Goal: Information Seeking & Learning: Check status

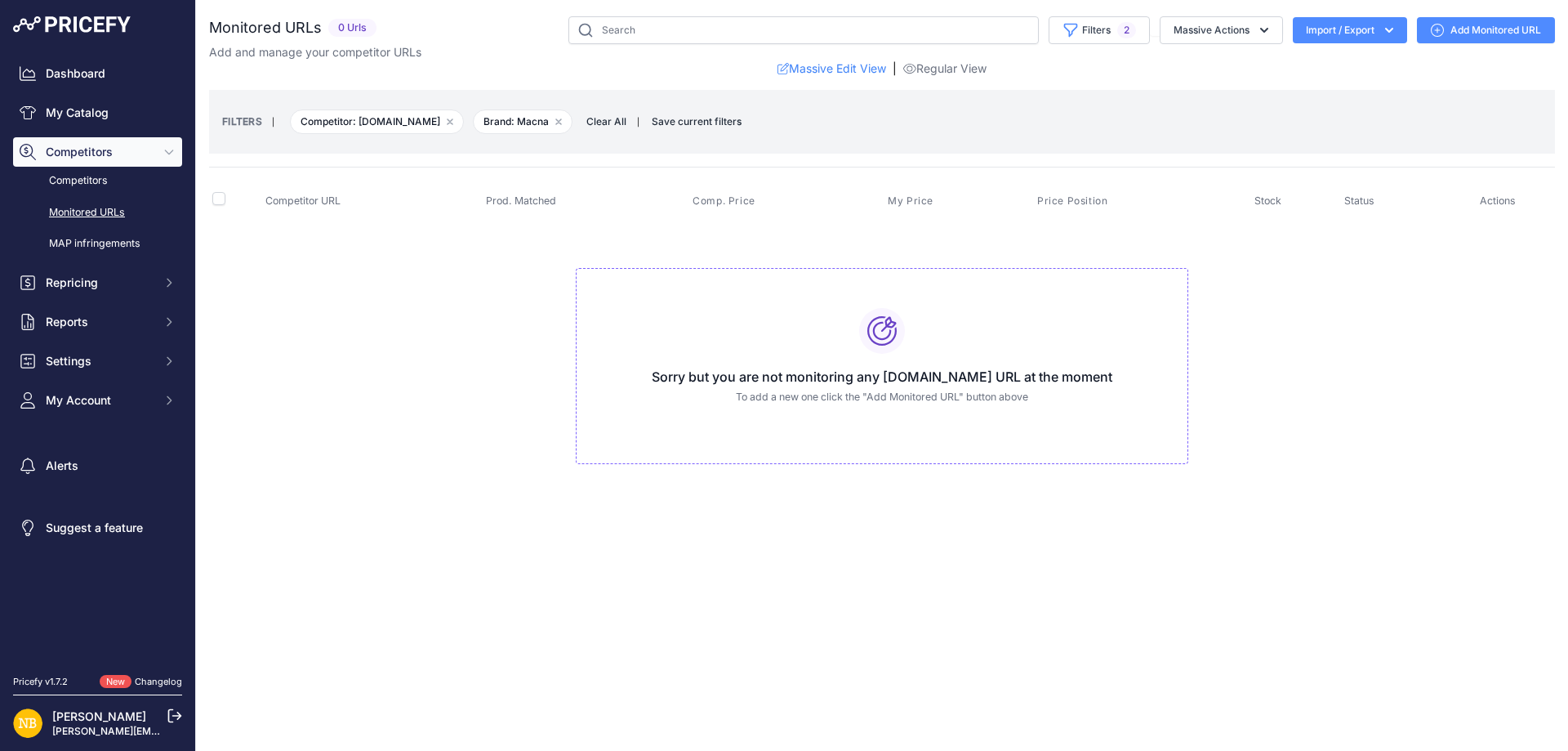
click at [631, 122] on span "Clear All" at bounding box center [606, 121] width 57 height 17
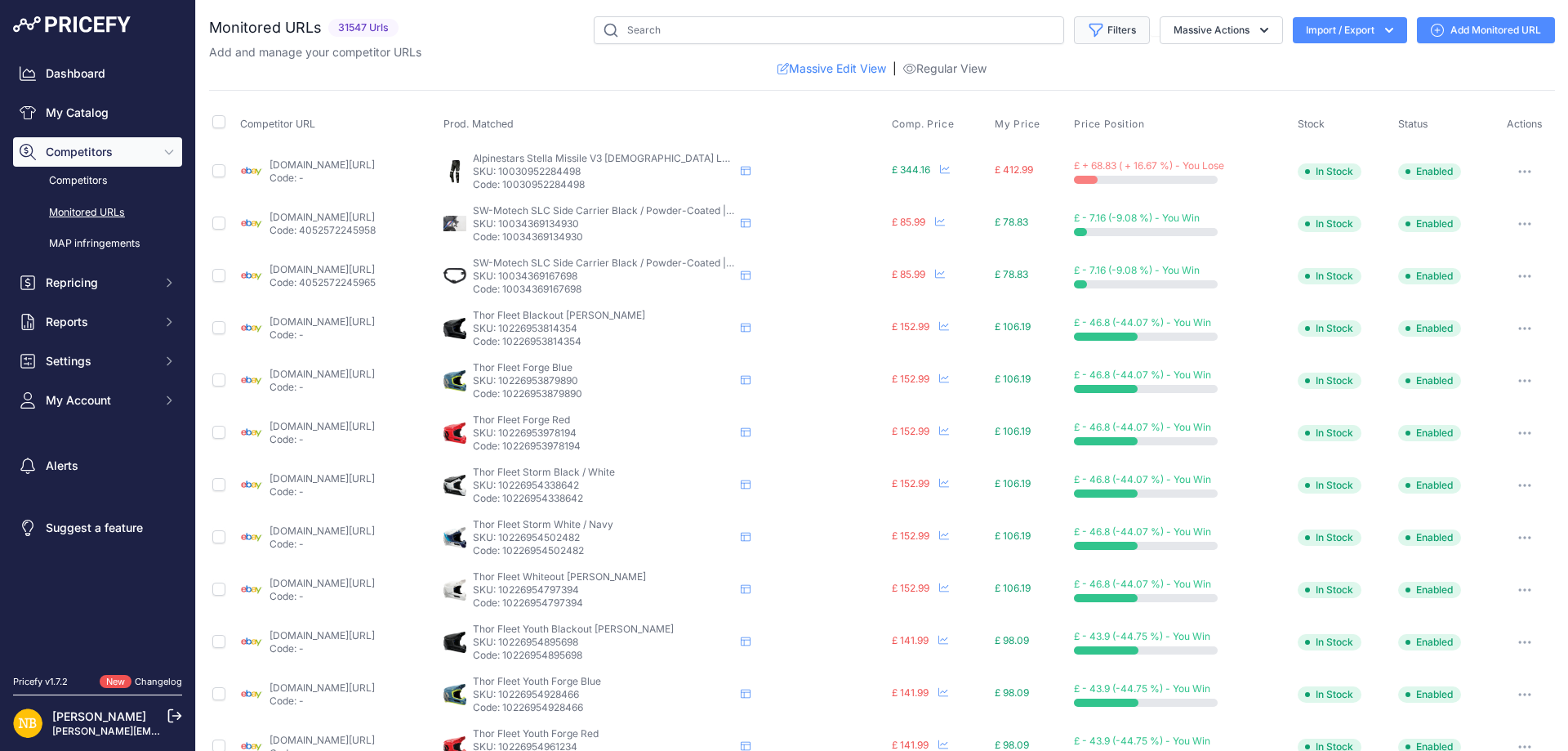
click at [1103, 28] on button "Filters" at bounding box center [1111, 30] width 76 height 28
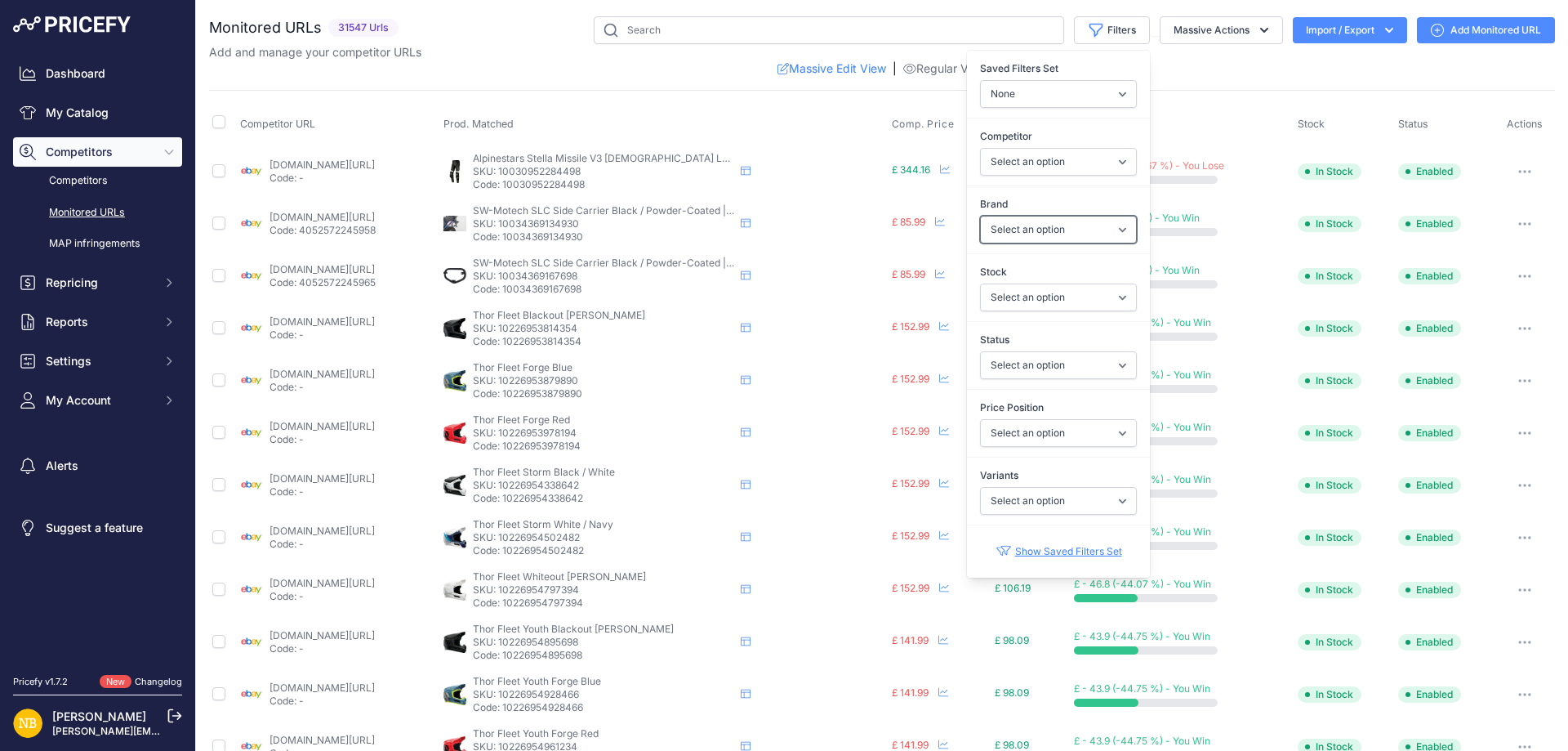
click at [1013, 232] on select "Select an option 100% 13 And A Half Magazine AGV Airoh Ale Clothing Alpinestars…" at bounding box center [1059, 230] width 157 height 28
select select "Forma"
click at [981, 216] on select "Select an option 100% 13 And A Half Magazine AGV Airoh Ale Clothing Alpinestars…" at bounding box center [1059, 230] width 157 height 28
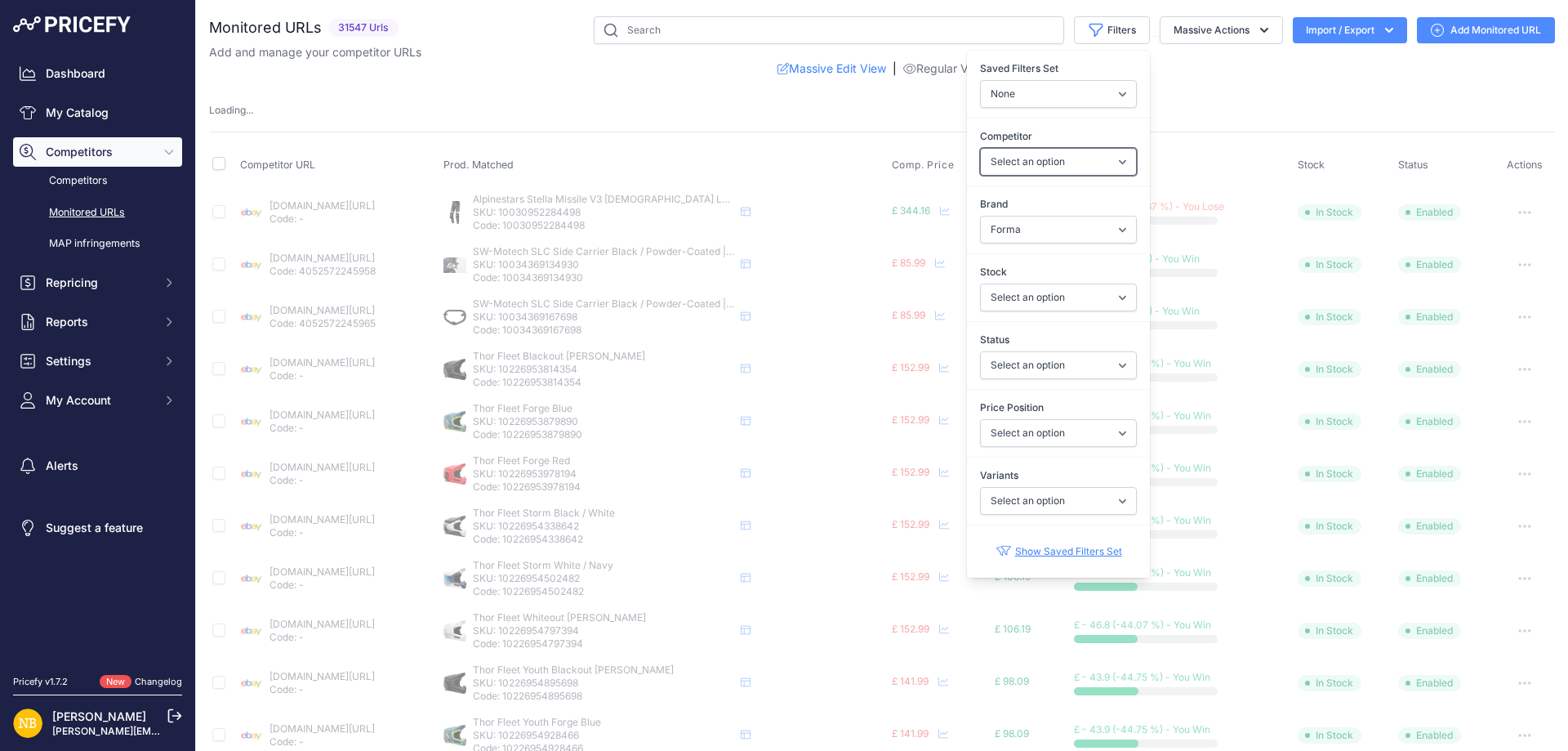
click at [1011, 160] on select "Select an option [DOMAIN_NAME] [DOMAIN_NAME] [DOMAIN_NAME] [DOMAIN_NAME] [DOMAI…" at bounding box center [1059, 162] width 157 height 28
select select "15386"
click at [981, 148] on select "Select an option [DOMAIN_NAME] [DOMAIN_NAME] [DOMAIN_NAME] [DOMAIN_NAME] [DOMAI…" at bounding box center [1059, 162] width 157 height 28
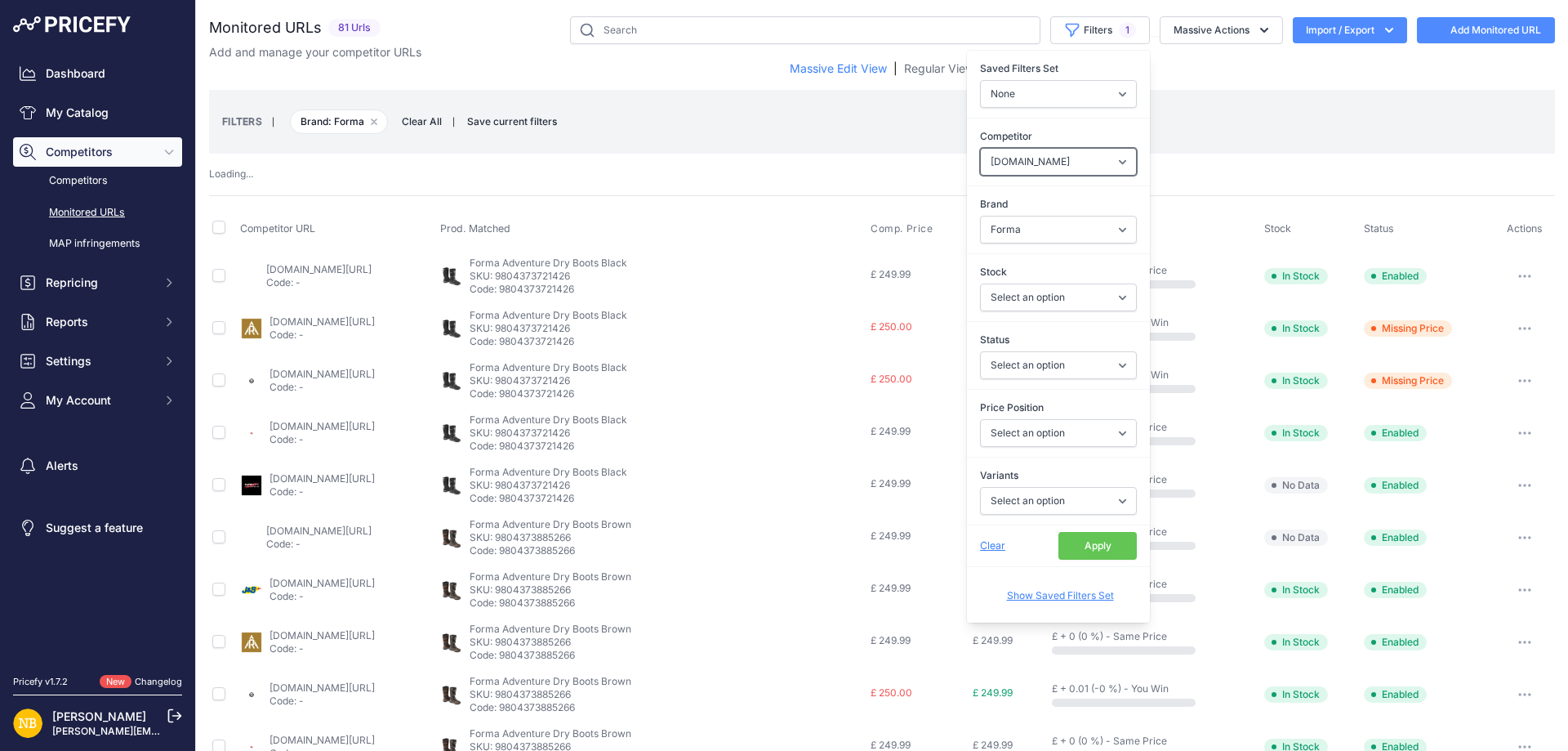
select select
select select "15386"
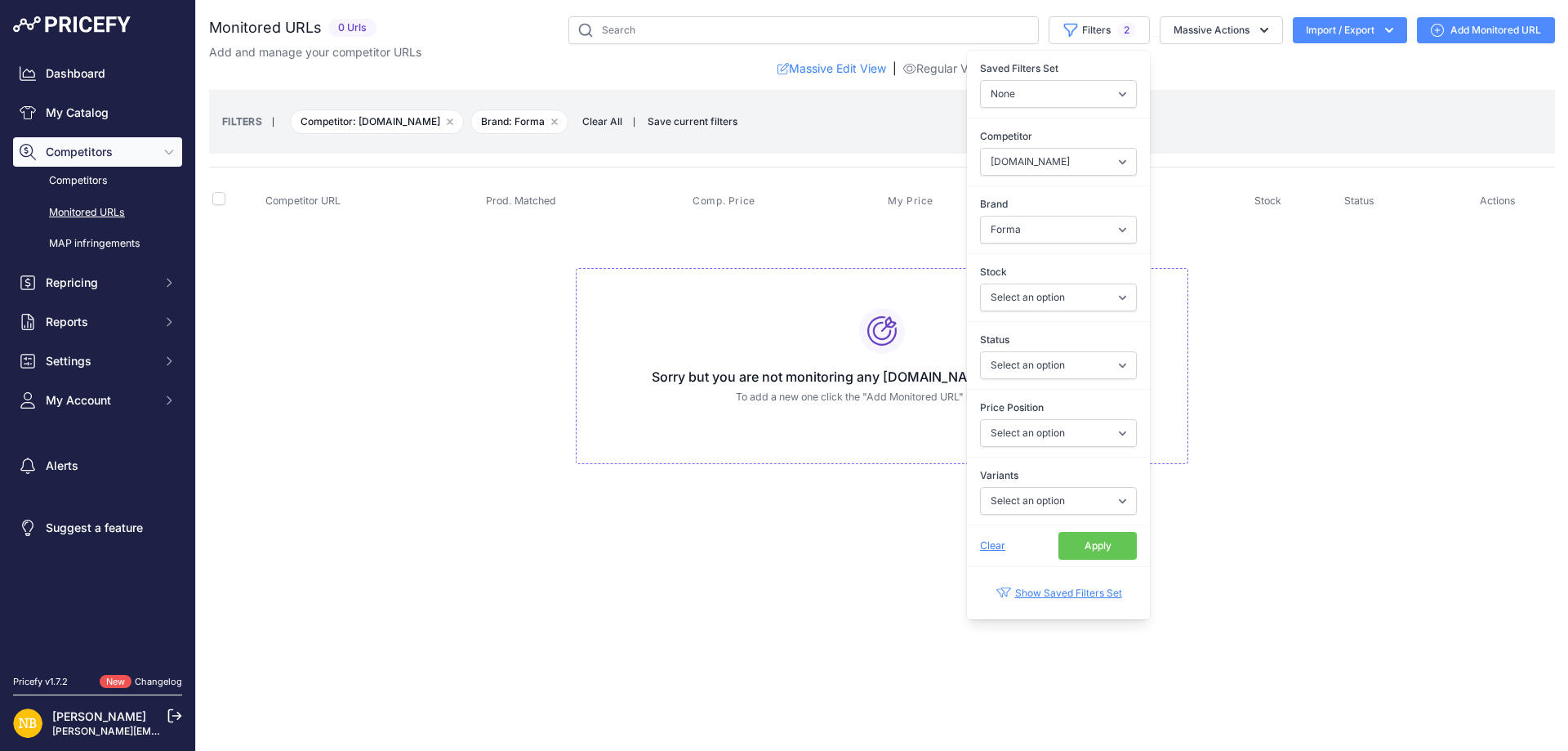
click at [1089, 537] on button "Apply" at bounding box center [1098, 546] width 78 height 28
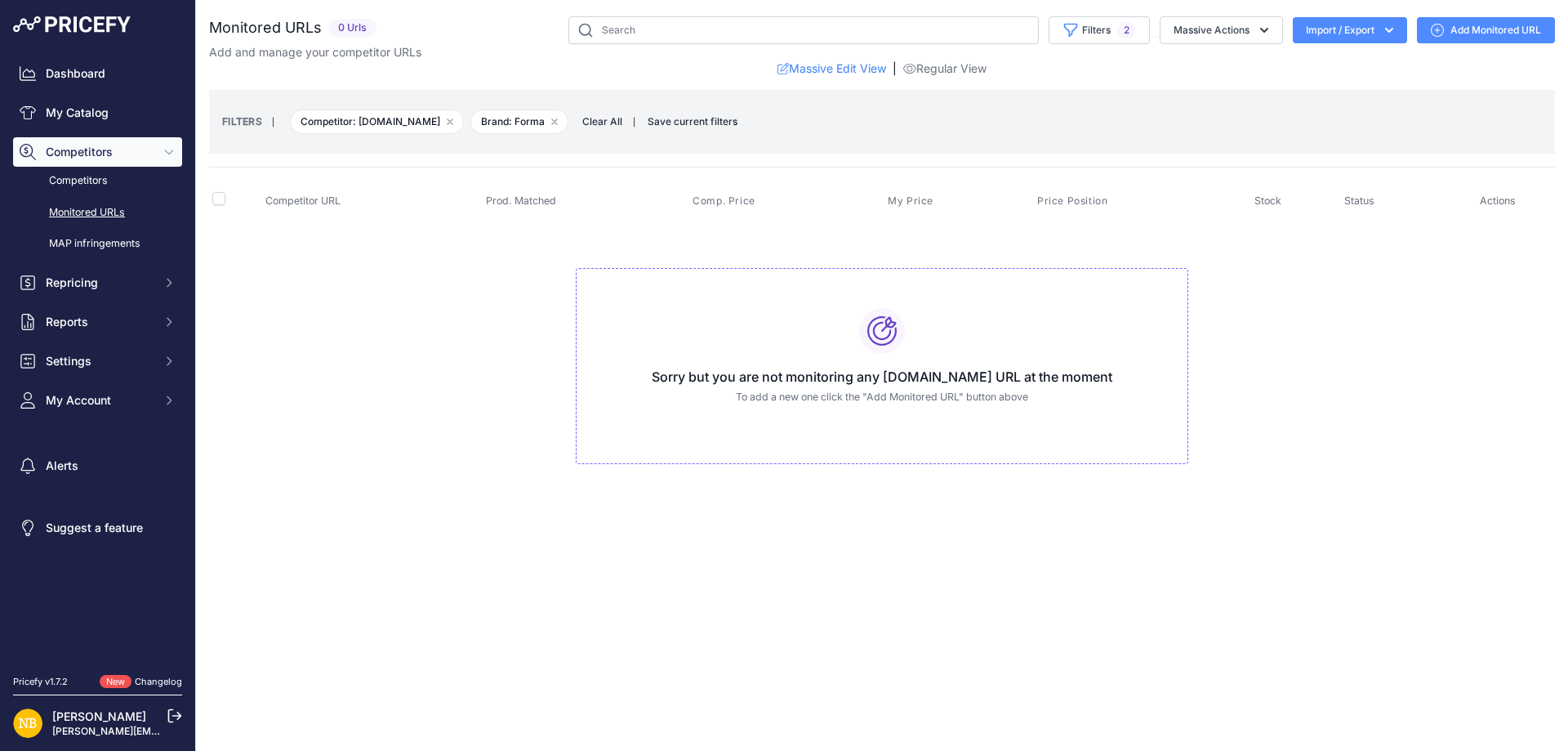
click at [611, 123] on span "Clear All" at bounding box center [602, 121] width 57 height 17
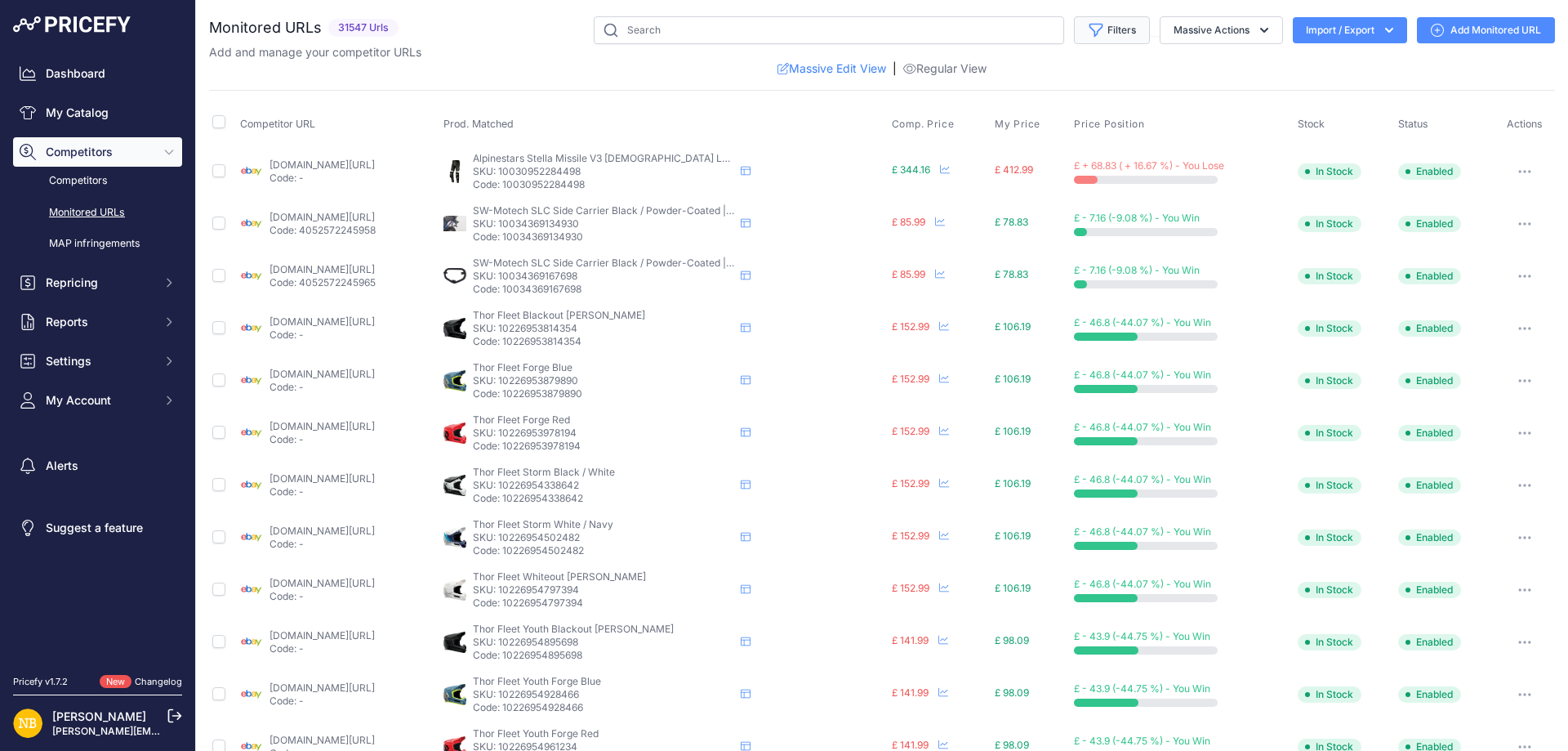
click at [1089, 33] on button "Filters" at bounding box center [1111, 30] width 76 height 28
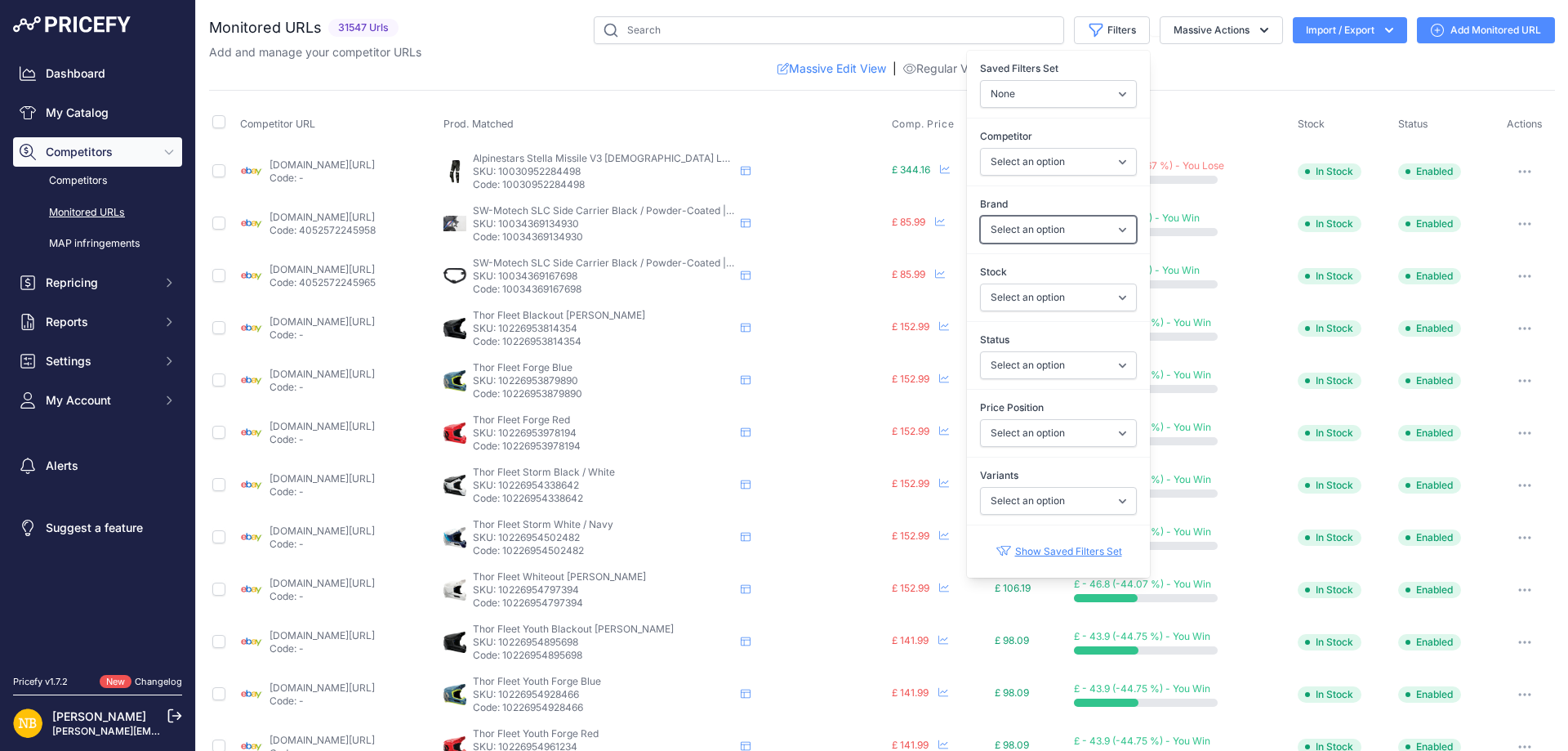
click at [1002, 227] on select "Select an option 100% 13 And A Half Magazine AGV Airoh Ale Clothing Alpinestars…" at bounding box center [1059, 230] width 157 height 28
select select "Forma"
click at [981, 216] on select "Select an option 100% 13 And A Half Magazine AGV Airoh Ale Clothing Alpinestars…" at bounding box center [1059, 230] width 157 height 28
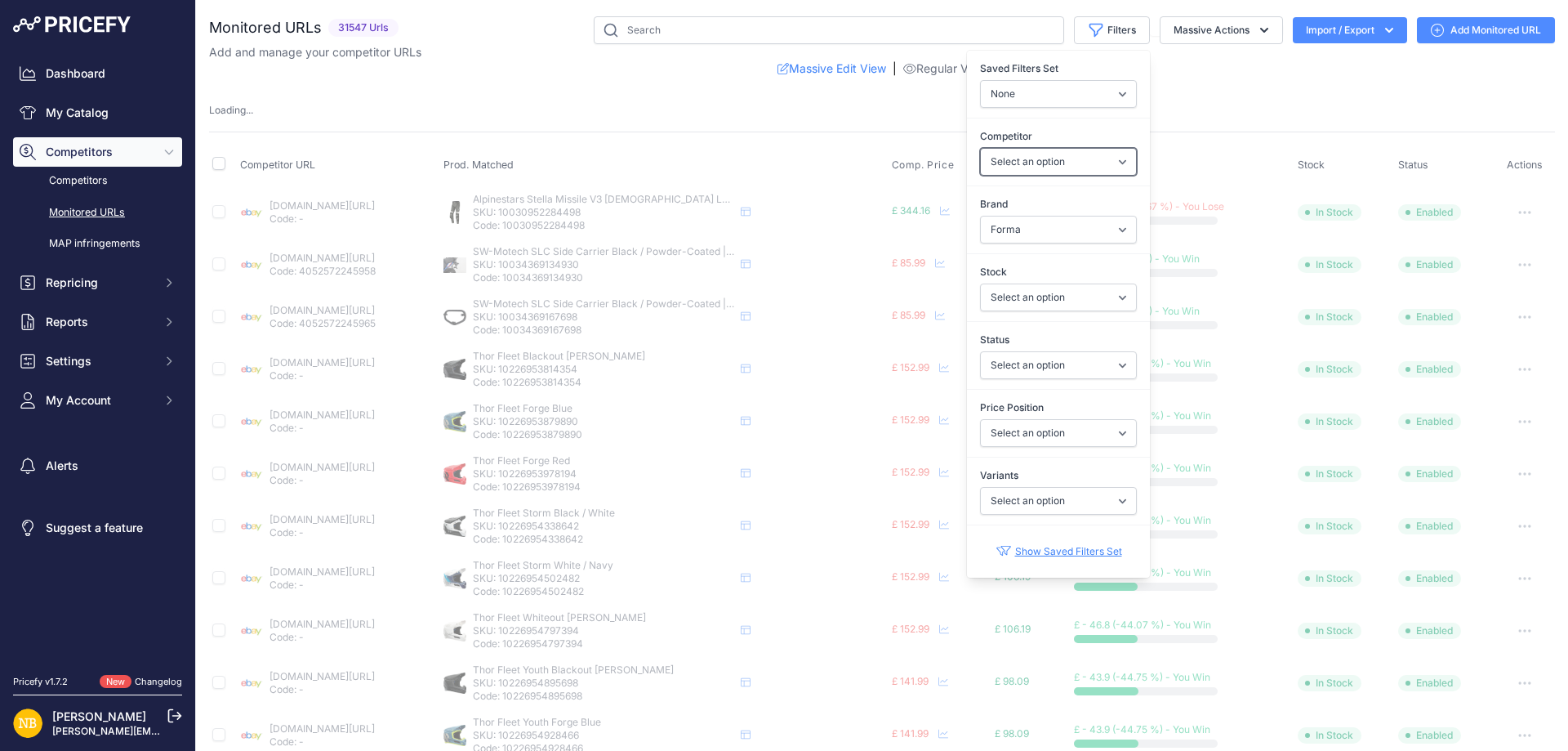
click at [981, 163] on select "Select an option [DOMAIN_NAME] [DOMAIN_NAME] [DOMAIN_NAME] [DOMAIN_NAME] [DOMAI…" at bounding box center [1059, 162] width 157 height 28
click at [981, 148] on select "Select an option [DOMAIN_NAME] [DOMAIN_NAME] [DOMAIN_NAME] [DOMAIN_NAME] [DOMAI…" at bounding box center [1059, 162] width 157 height 28
click at [981, 163] on select "Select an option [DOMAIN_NAME] [DOMAIN_NAME] [DOMAIN_NAME] [DOMAIN_NAME] [DOMAI…" at bounding box center [1059, 162] width 157 height 28
select select "4354"
click at [981, 148] on select "Select an option [DOMAIN_NAME] [DOMAIN_NAME] [DOMAIN_NAME] [DOMAIN_NAME] [DOMAI…" at bounding box center [1059, 162] width 157 height 28
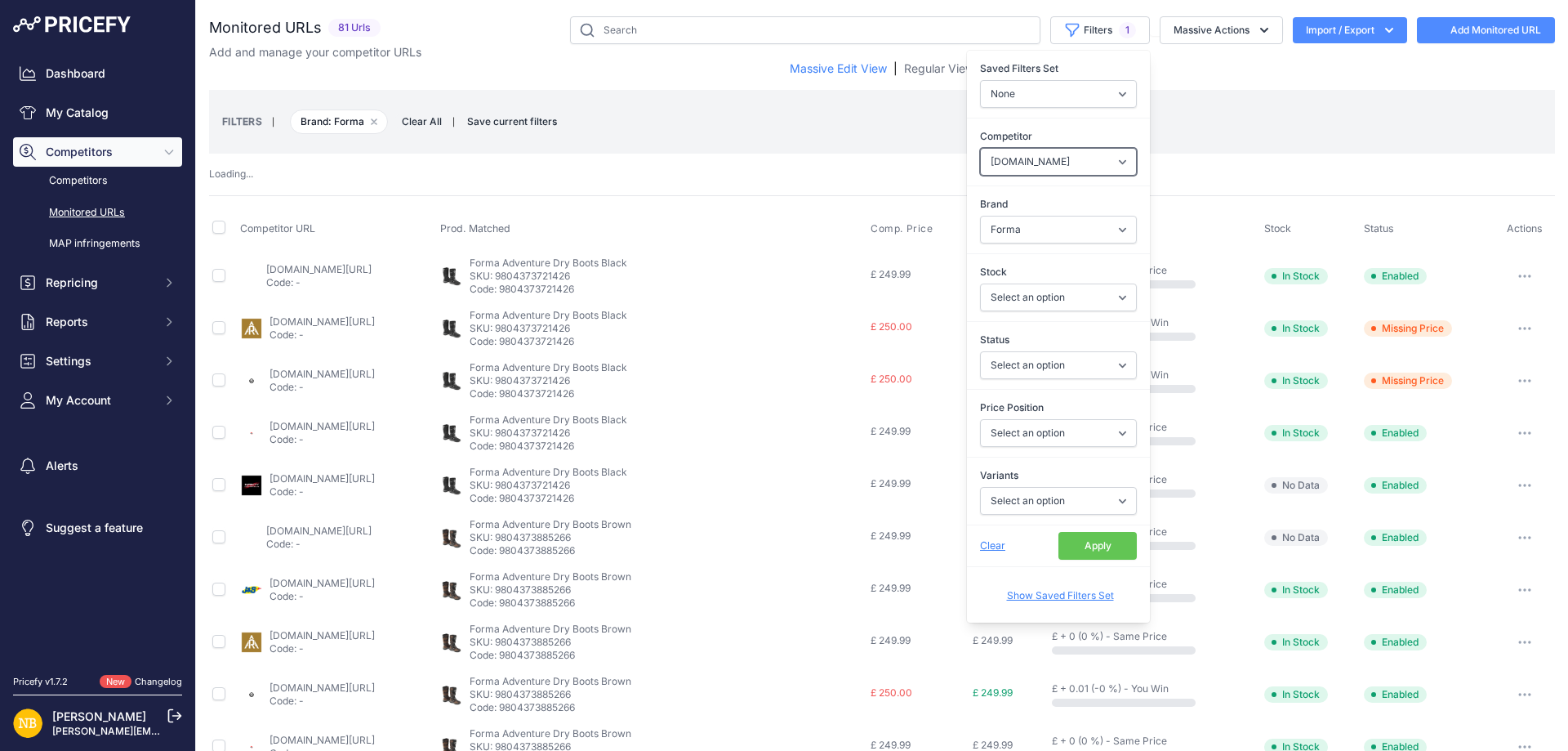
select select
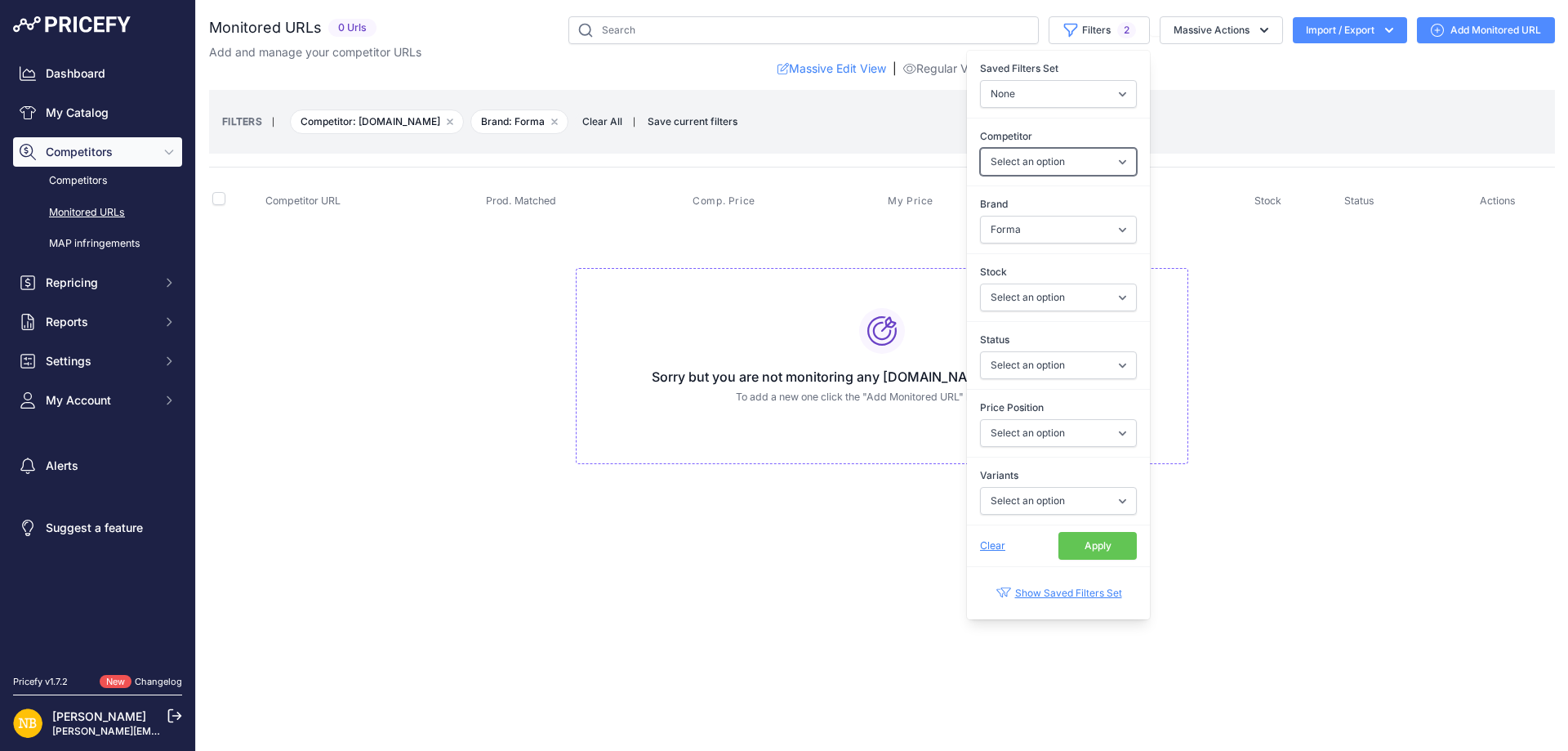
select select "4354"
click at [1098, 544] on button "Apply" at bounding box center [1098, 546] width 78 height 28
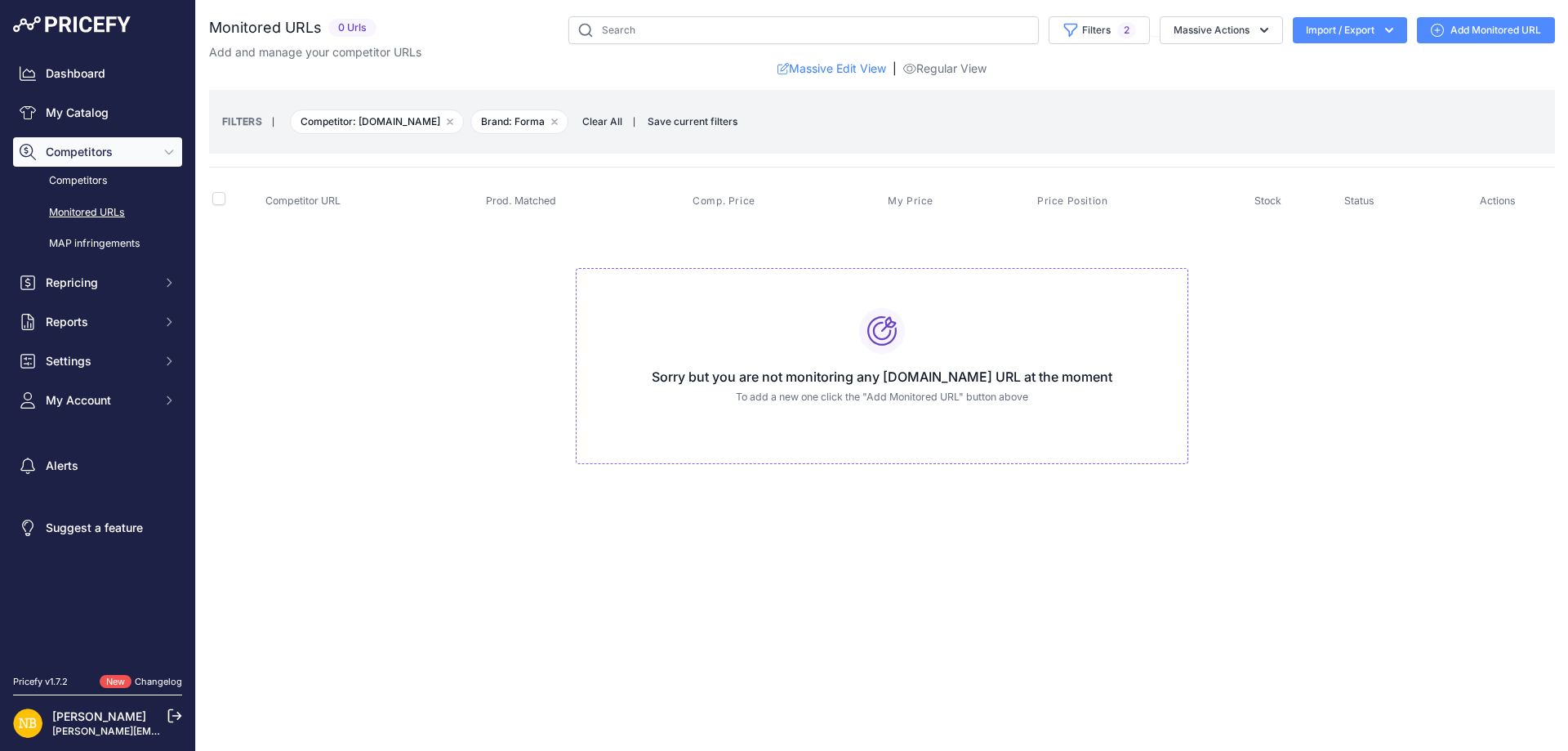
click at [606, 124] on span "Clear All" at bounding box center [602, 121] width 57 height 17
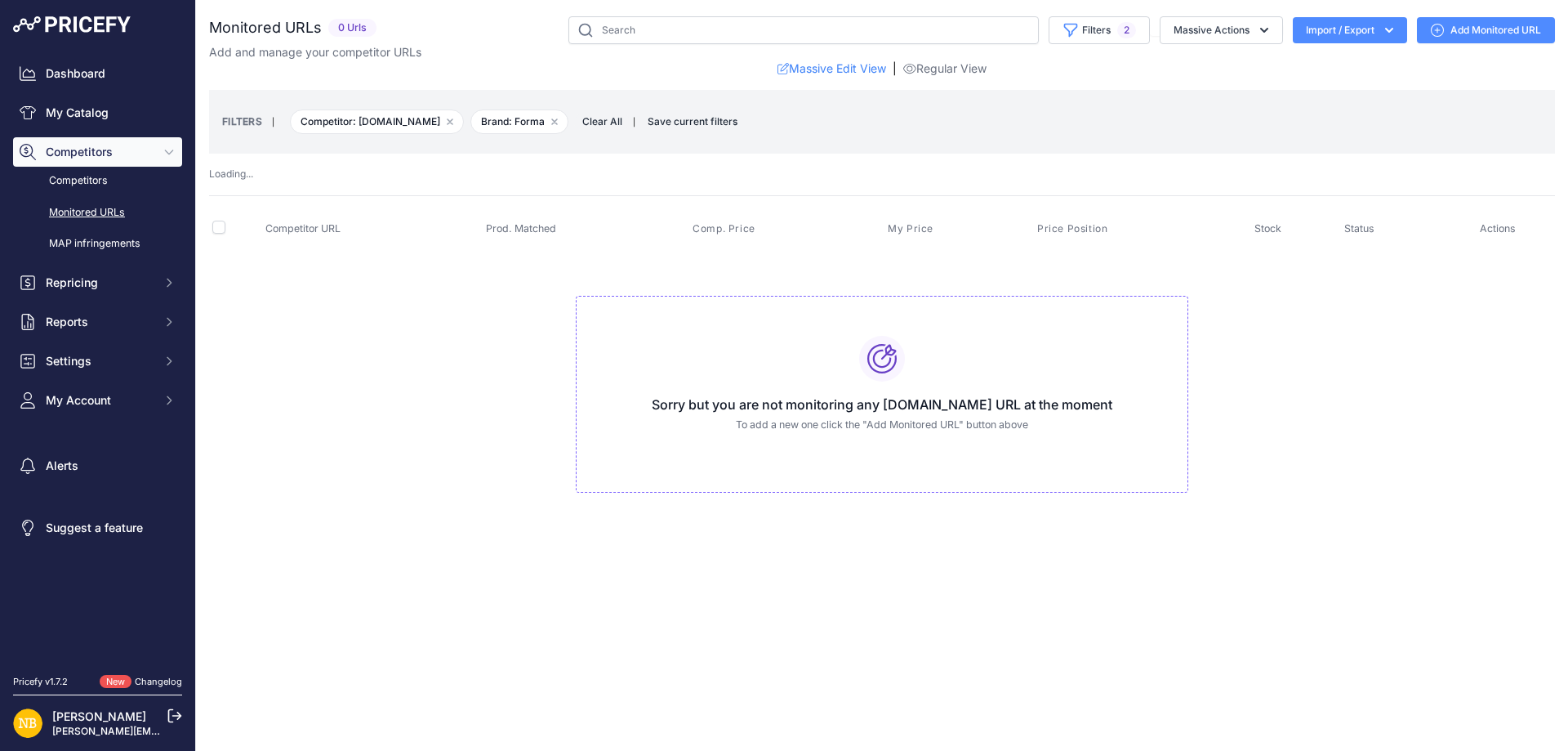
click at [606, 209] on th "Prod. Matched" at bounding box center [586, 229] width 207 height 41
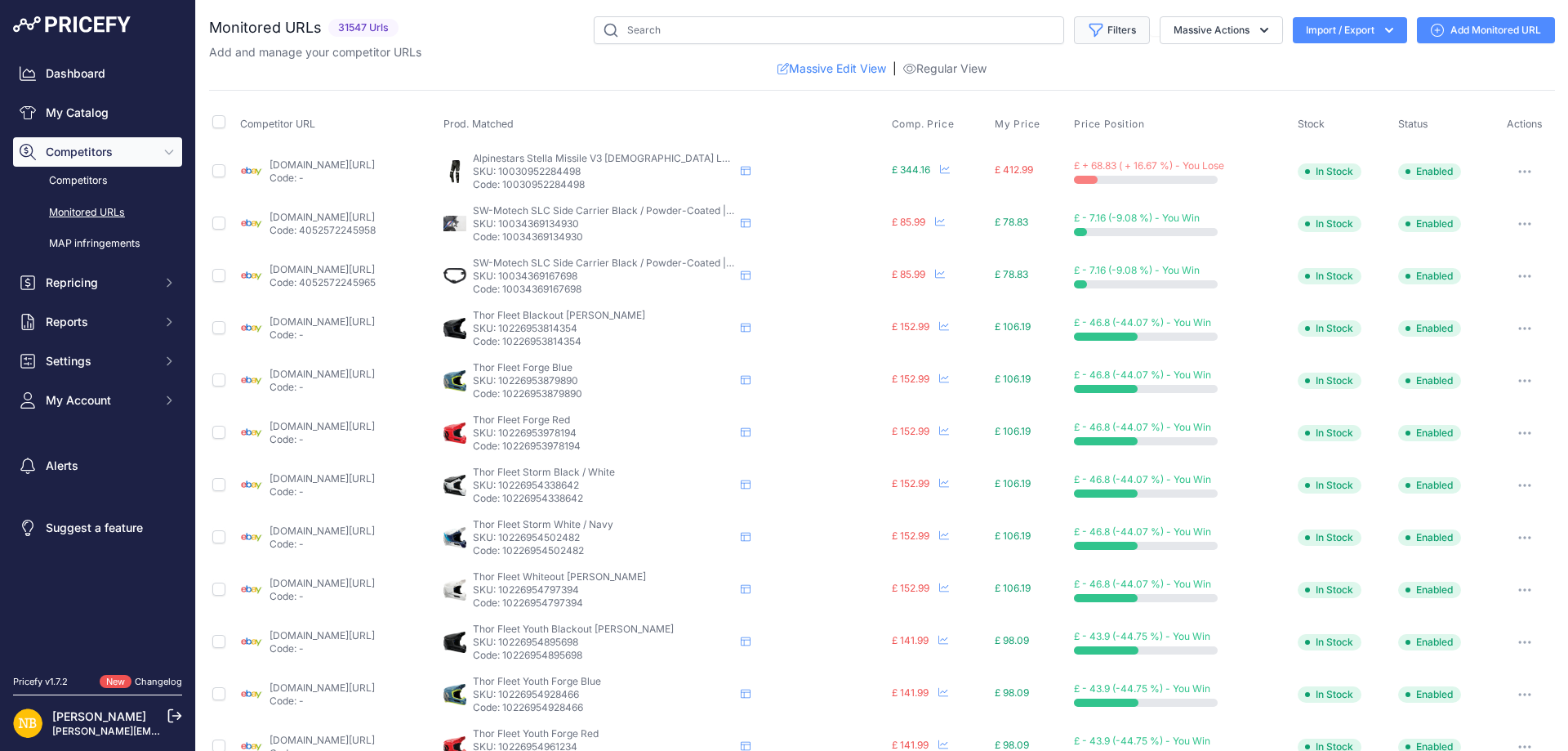
click at [1113, 40] on button "Filters" at bounding box center [1111, 30] width 76 height 28
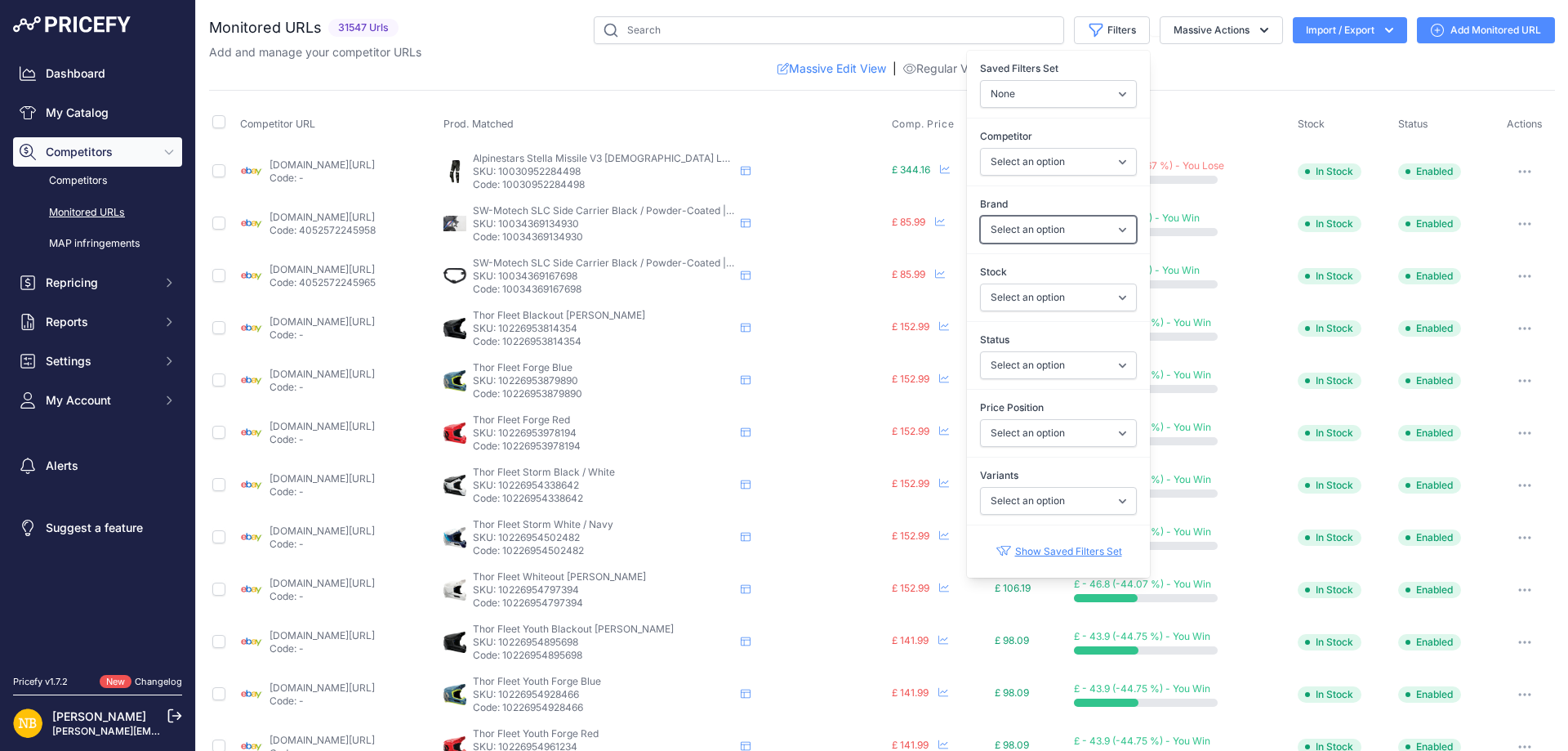
click at [1008, 223] on select "Select an option 100% 13 And A Half Magazine AGV Airoh Ale Clothing Alpinestars…" at bounding box center [1059, 230] width 157 height 28
select select "Schuberth"
click at [981, 216] on select "Select an option 100% 13 And A Half Magazine AGV Airoh Ale Clothing Alpinestars…" at bounding box center [1059, 230] width 157 height 28
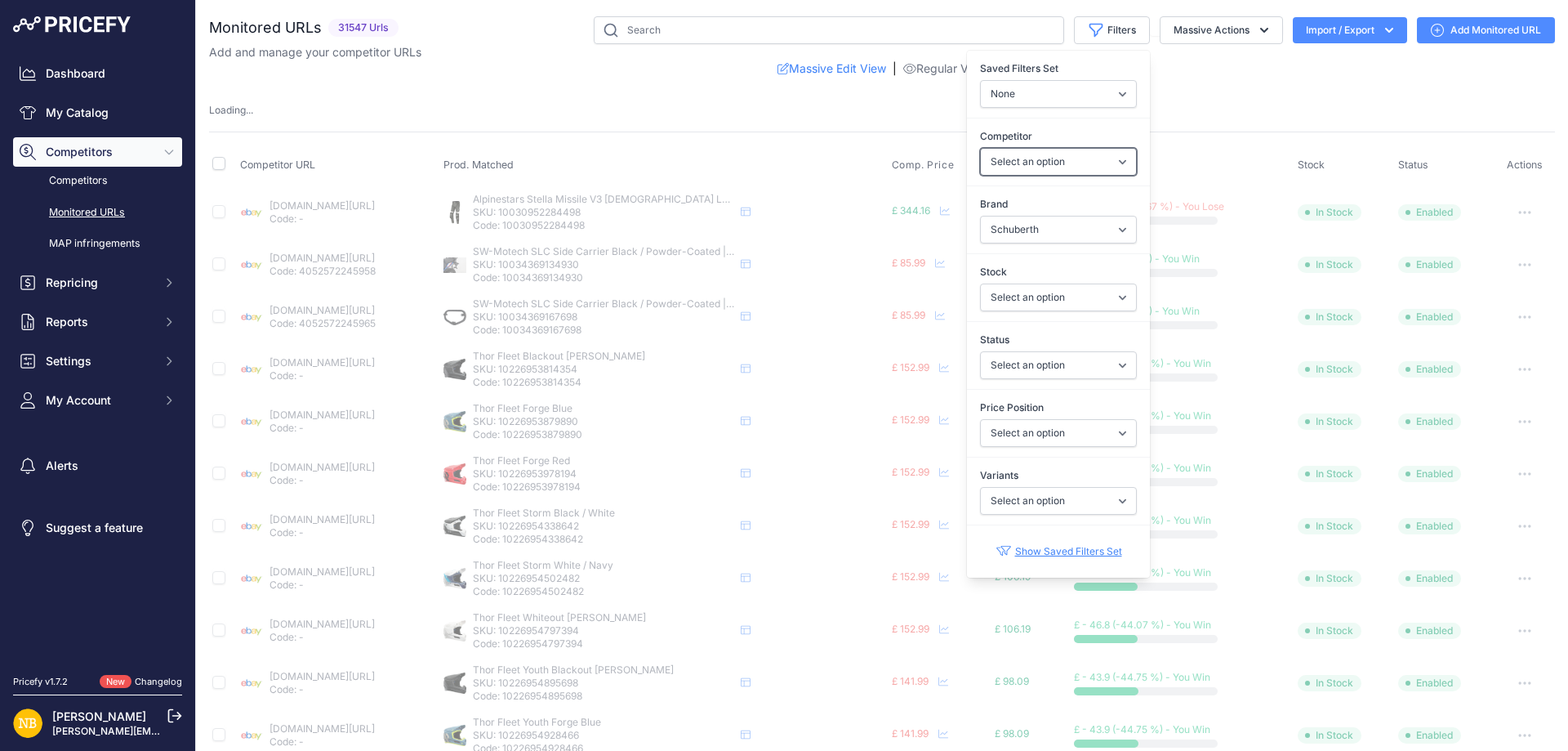
click at [1000, 163] on select "Select an option [DOMAIN_NAME] [DOMAIN_NAME] [DOMAIN_NAME] [DOMAIN_NAME] [DOMAI…" at bounding box center [1059, 162] width 157 height 28
select select "4341"
click at [981, 148] on select "Select an option [DOMAIN_NAME] [DOMAIN_NAME] [DOMAIN_NAME] [DOMAIN_NAME] [DOMAI…" at bounding box center [1059, 162] width 157 height 28
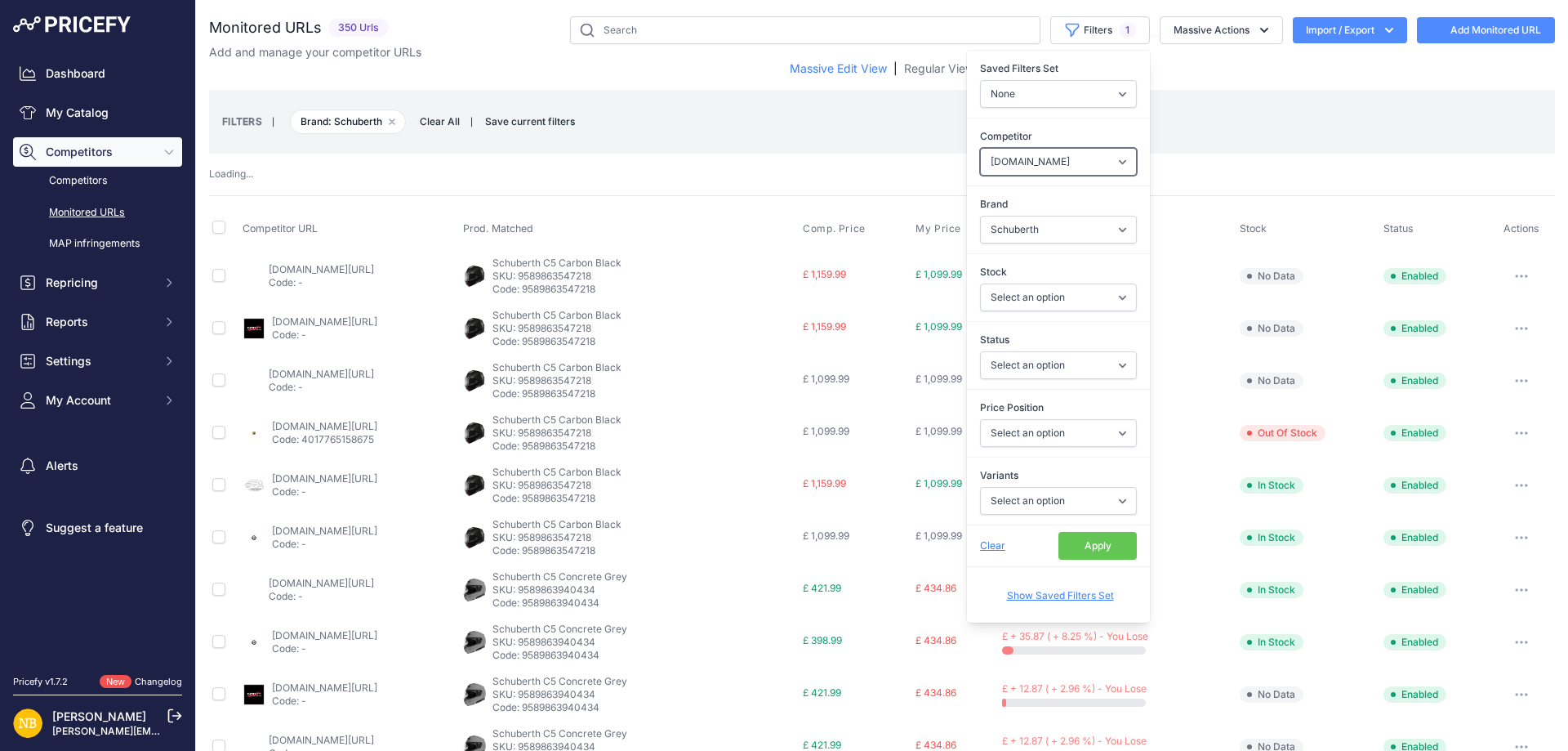
select select
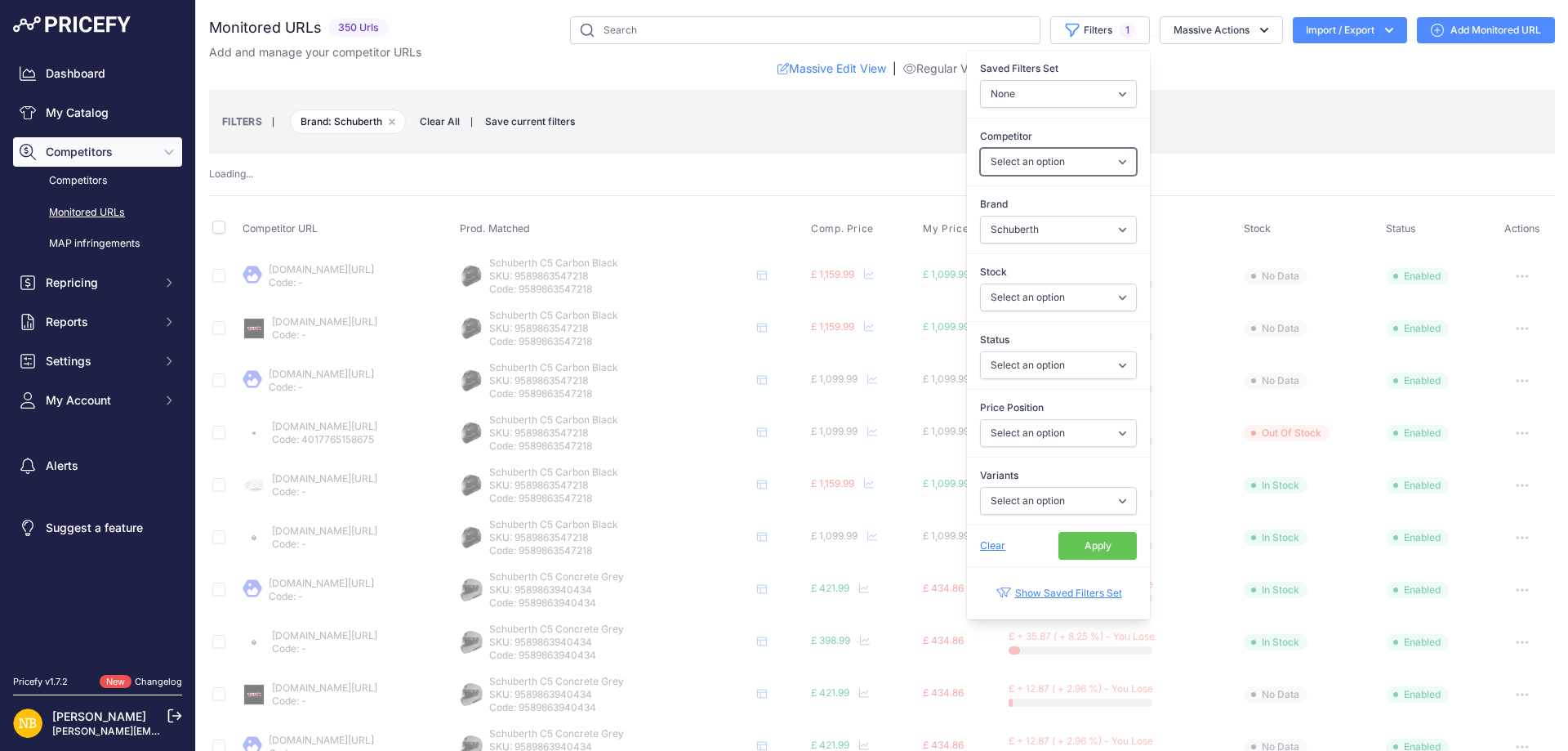
select select "4341"
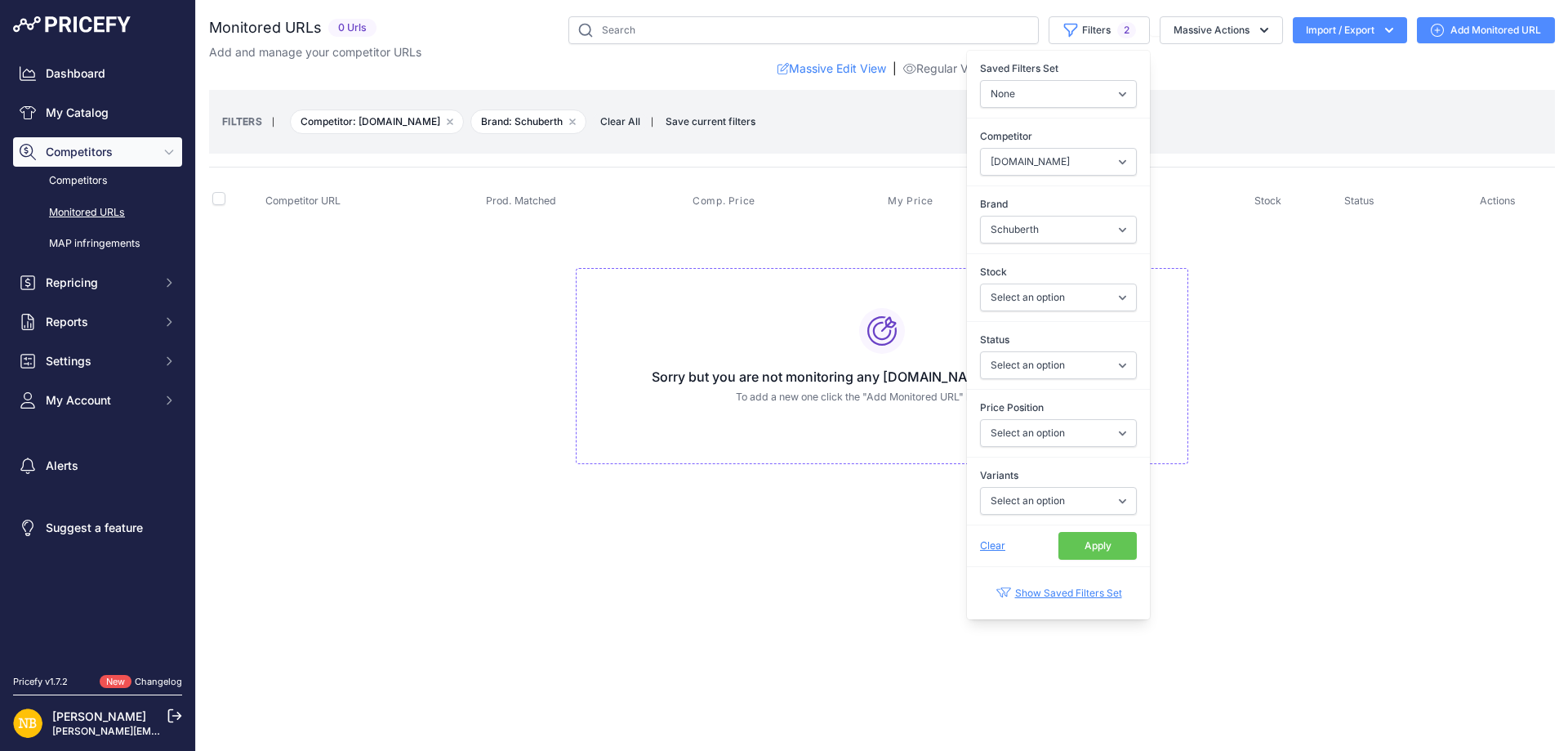
click at [1095, 546] on button "Apply" at bounding box center [1098, 546] width 78 height 28
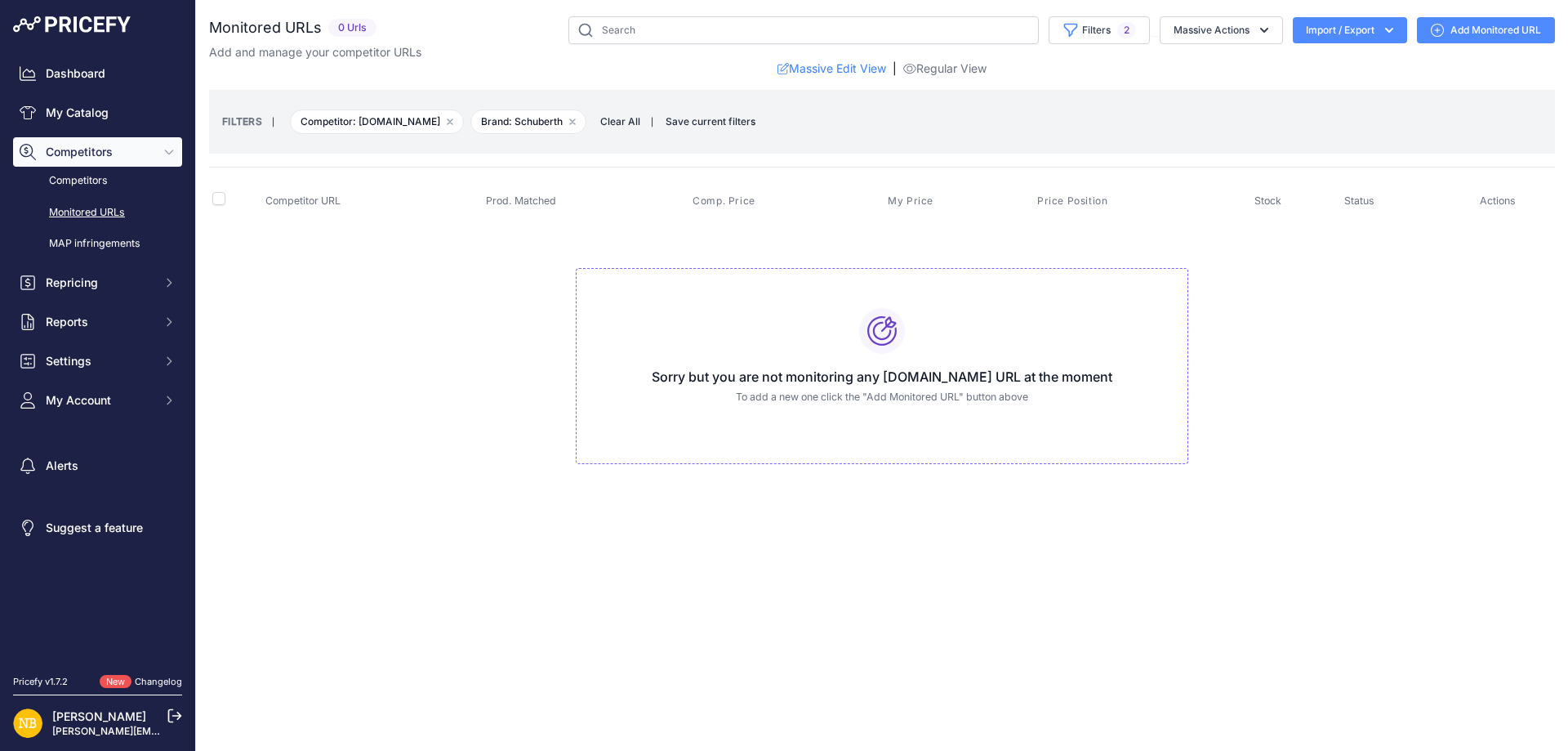
click at [420, 415] on td "Sorry but you are not monitoring any [DOMAIN_NAME] URL at the moment To add a n…" at bounding box center [881, 359] width 1346 height 275
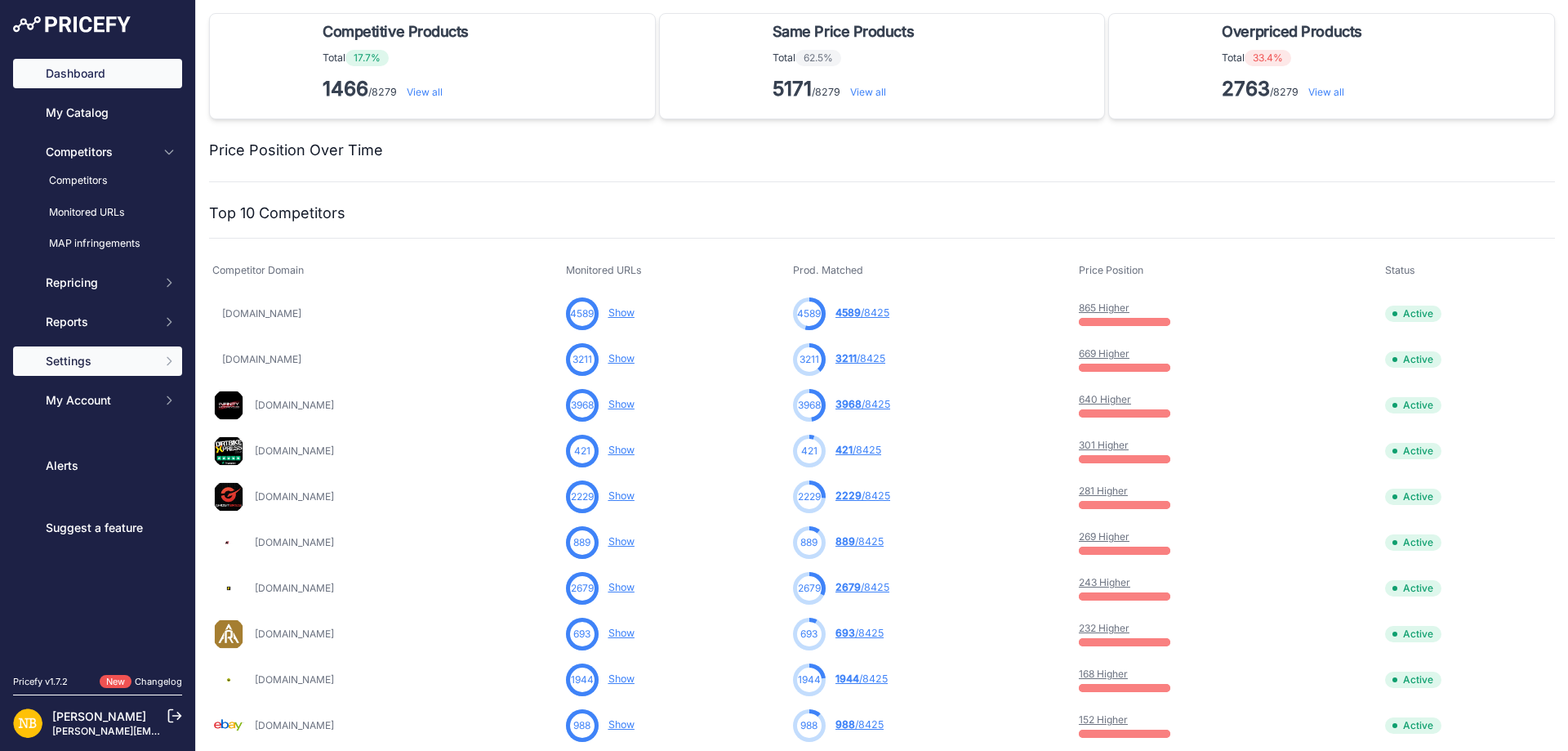
click at [84, 362] on span "Settings" at bounding box center [99, 361] width 107 height 17
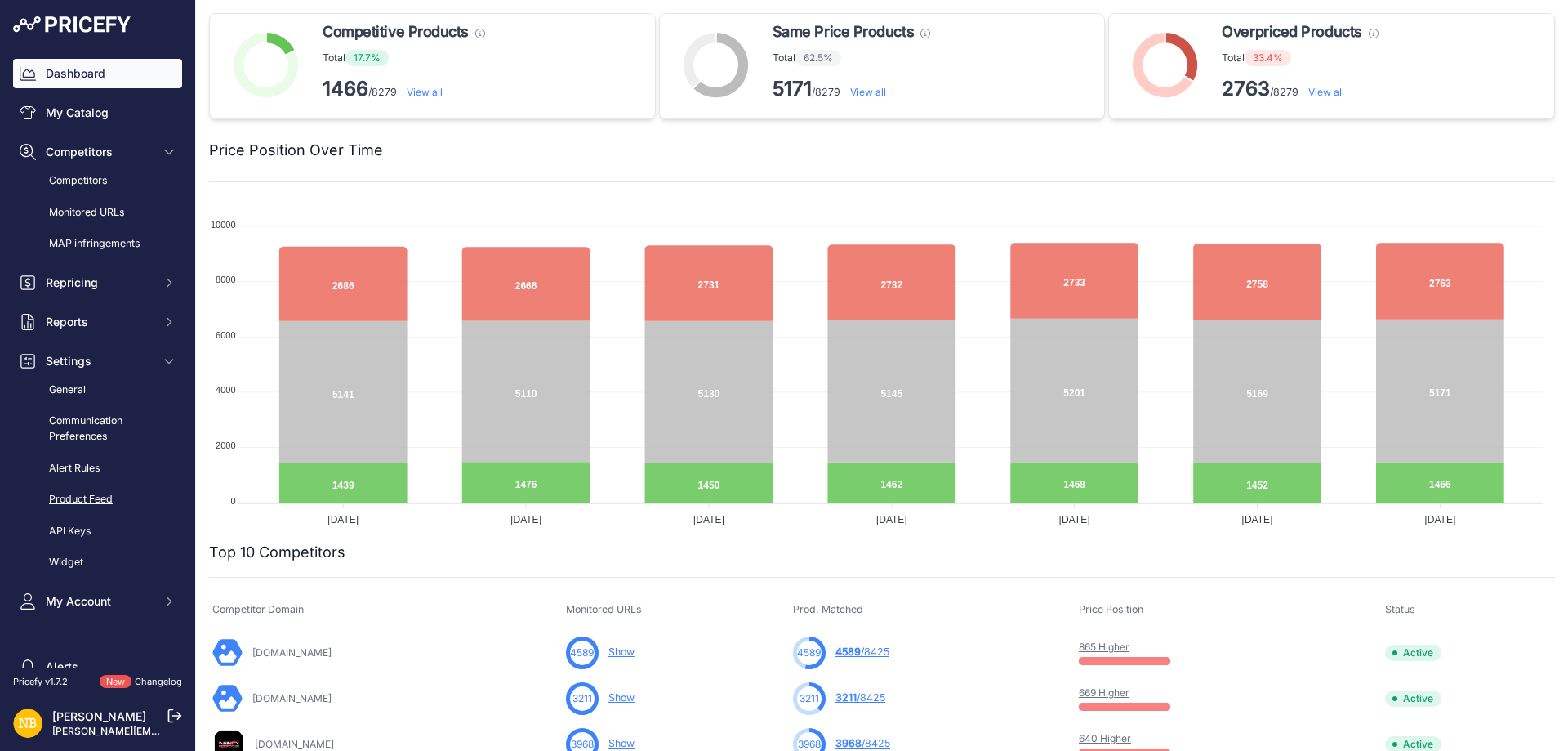
click at [73, 497] on link "Product Feed" at bounding box center [97, 500] width 169 height 29
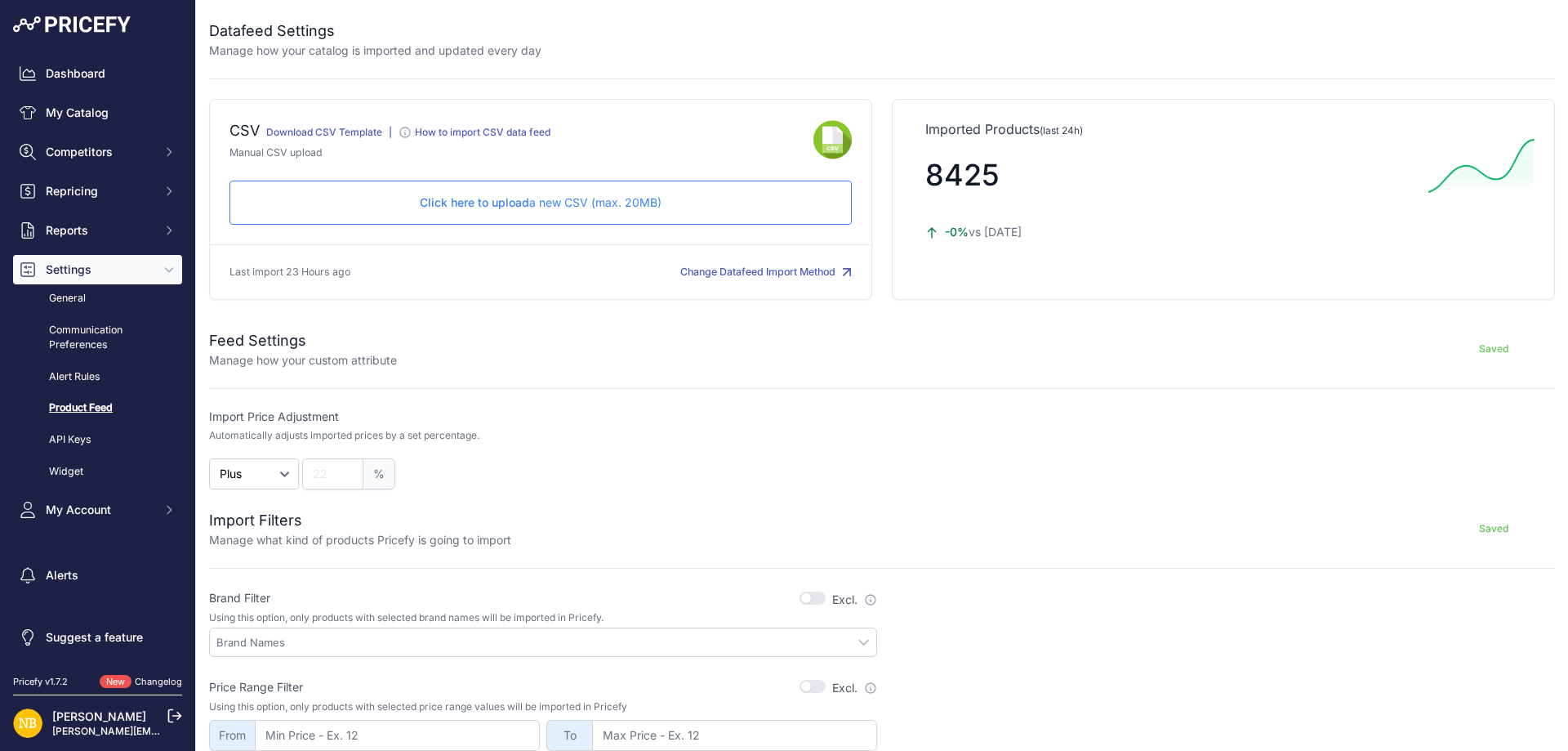
click at [526, 216] on div "Click here to upload a new CSV (max. 20MB) Check and upload in progress..." at bounding box center [540, 202] width 622 height 44
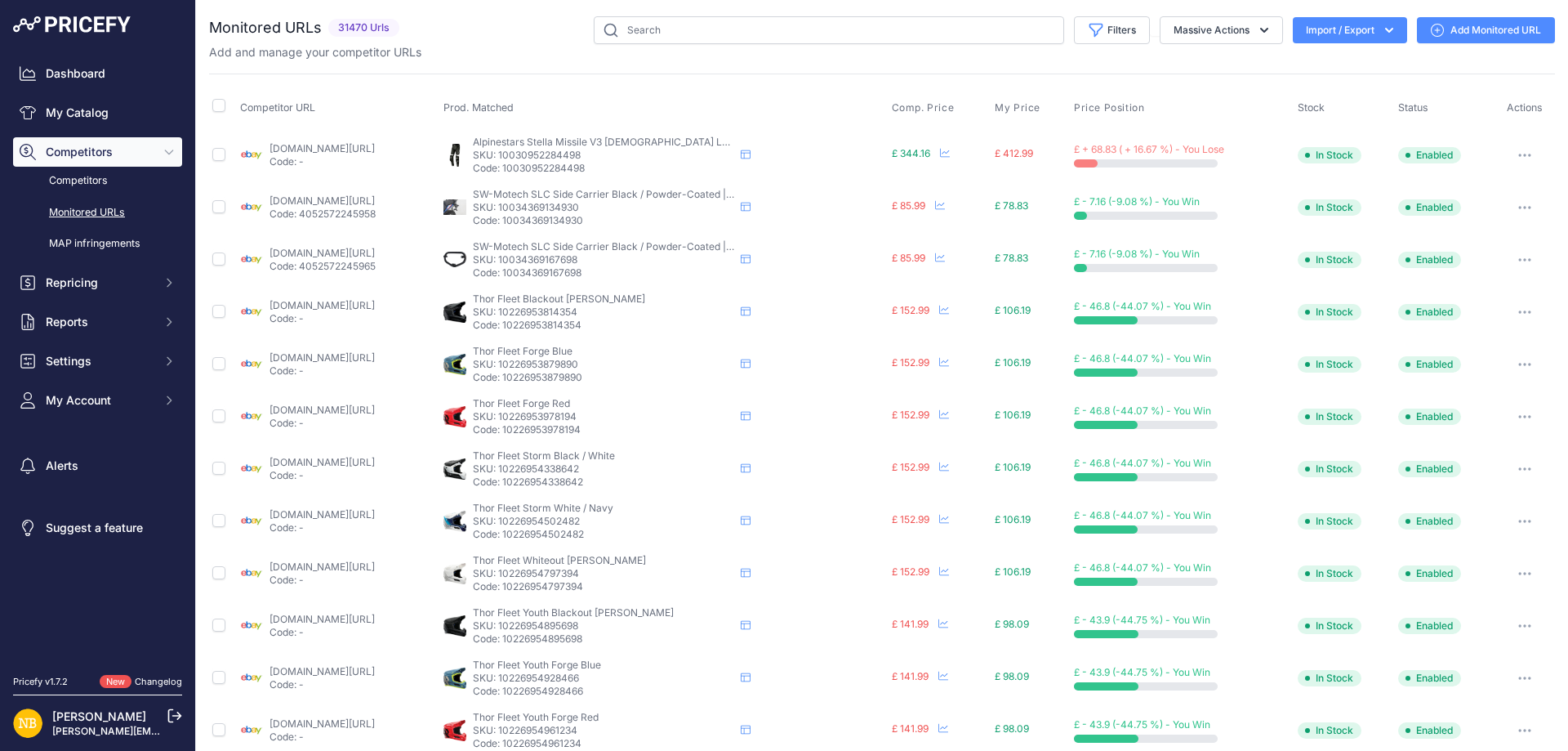
click at [1381, 37] on icon "button" at bounding box center [1389, 30] width 17 height 17
click at [1333, 66] on span "Import" at bounding box center [1337, 64] width 30 height 13
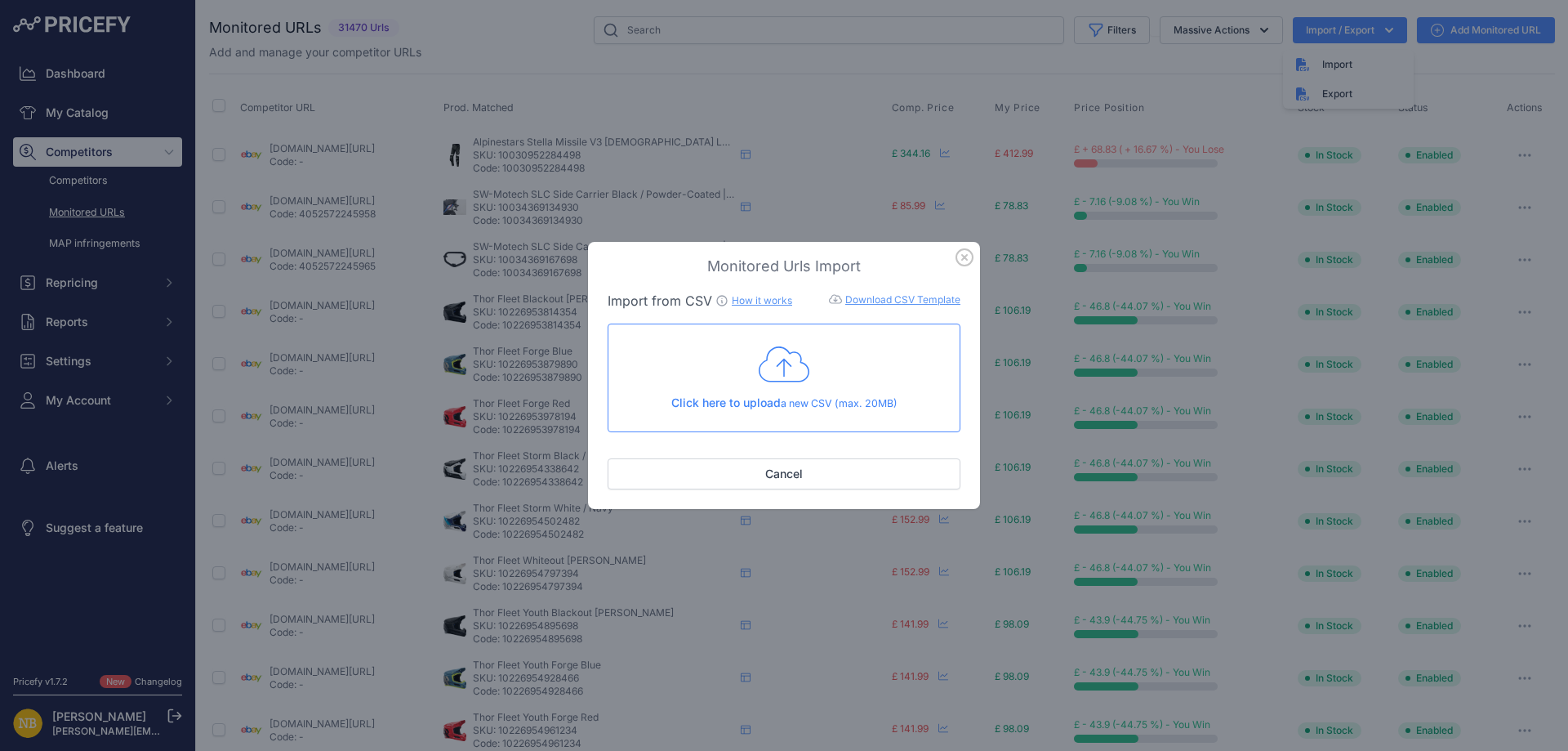
click at [960, 266] on icon "button" at bounding box center [964, 257] width 18 height 18
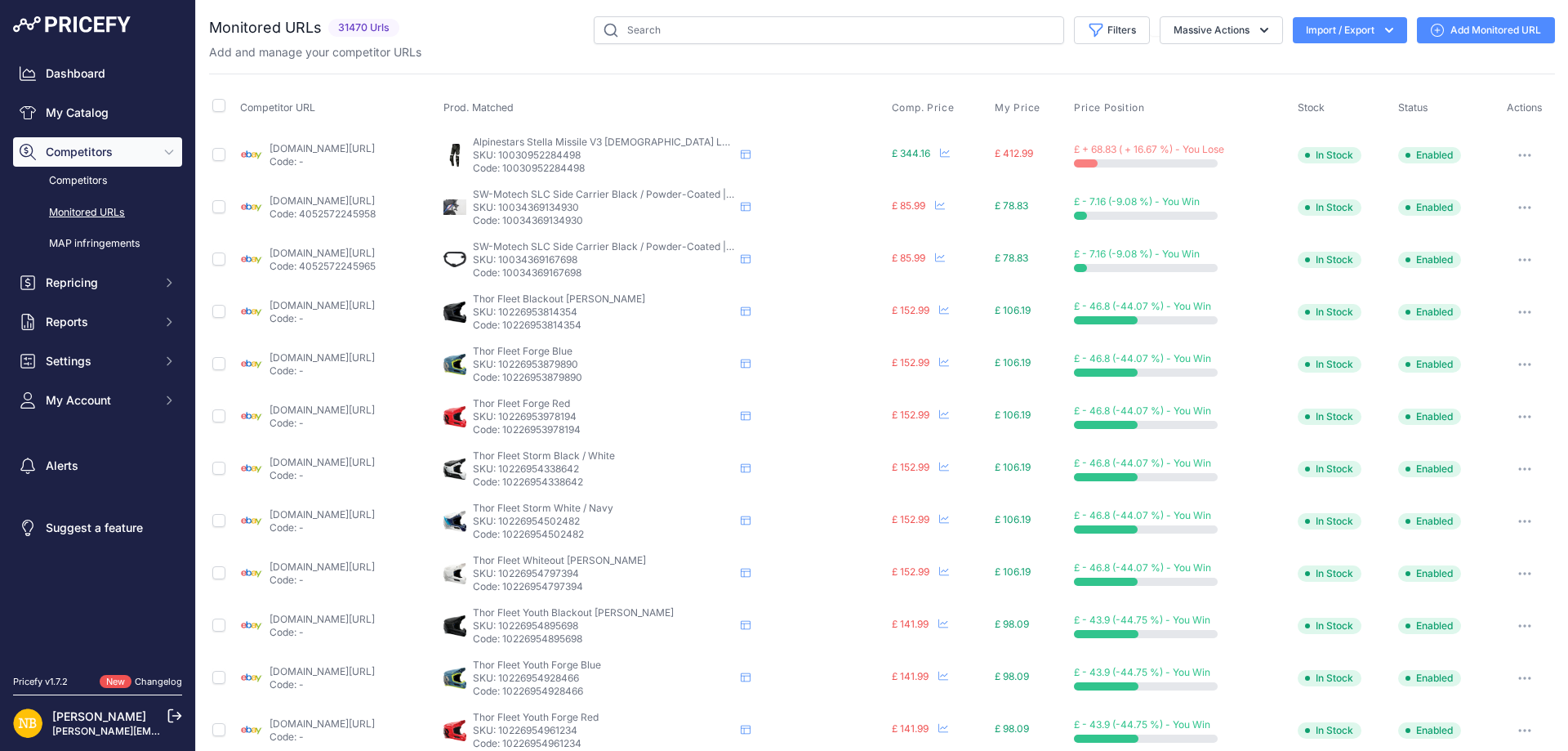
click at [820, 80] on div "Competitor URL Prod. Matched Comp. Price My Price" at bounding box center [881, 623] width 1346 height 1101
click at [1381, 26] on icon "button" at bounding box center [1389, 30] width 17 height 17
click at [1333, 58] on span "Import" at bounding box center [1337, 64] width 30 height 13
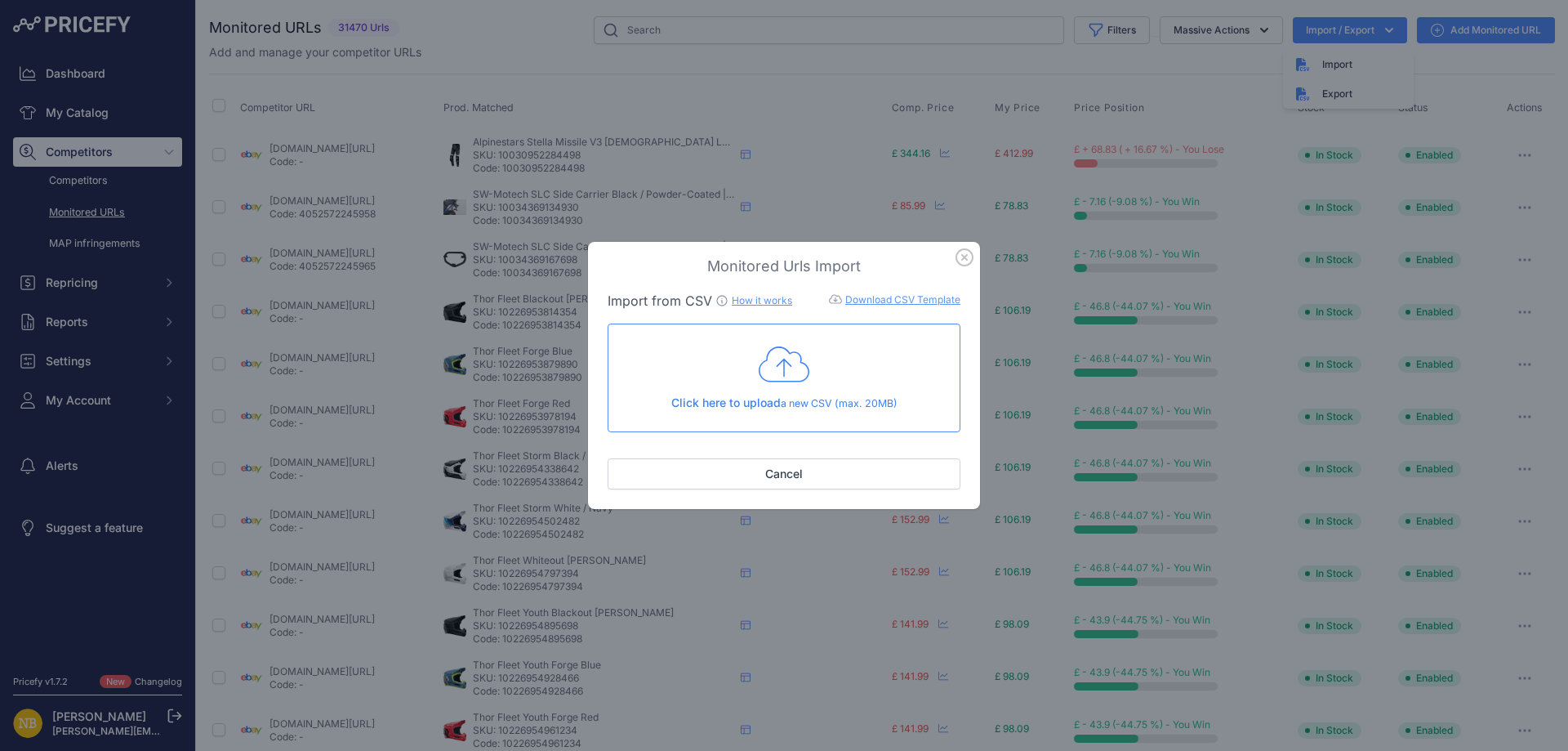
click at [860, 126] on div "Monitored Urls Import Import from CSV How it works Download CSV Template Check …" at bounding box center [784, 375] width 1568 height 751
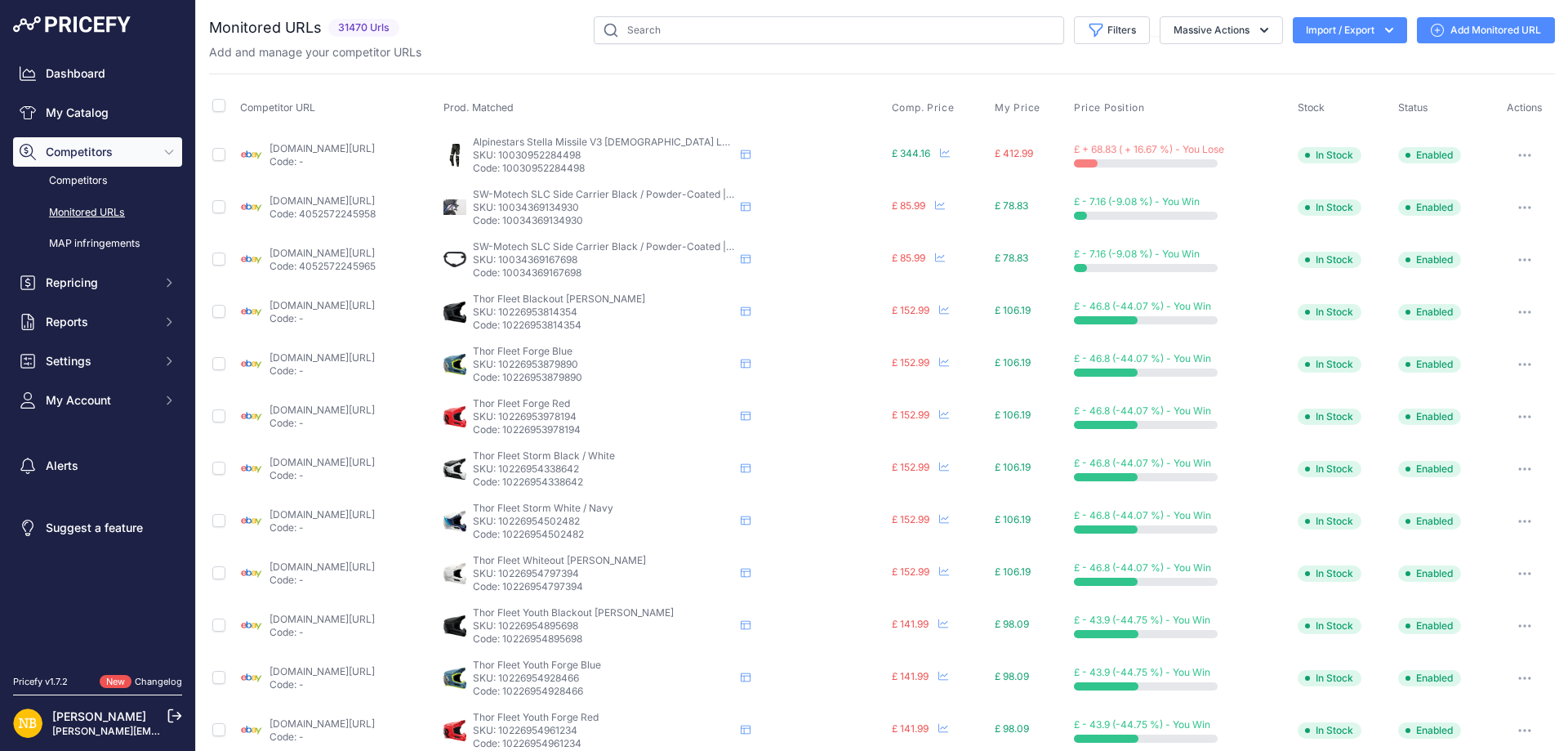
click at [1381, 28] on icon "button" at bounding box center [1389, 30] width 17 height 17
click at [1338, 64] on span "Import" at bounding box center [1337, 64] width 30 height 13
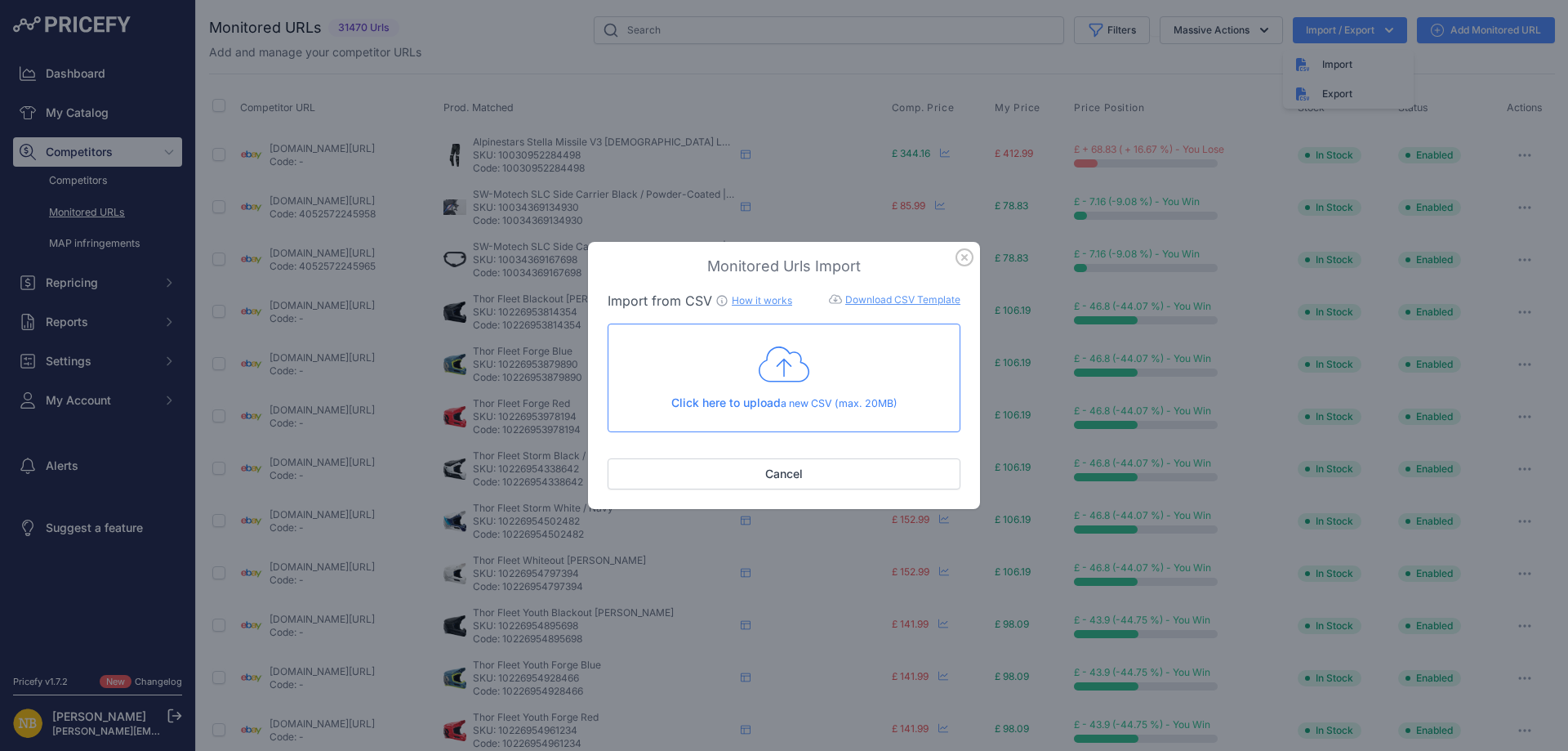
click at [789, 365] on icon at bounding box center [784, 364] width 50 height 35
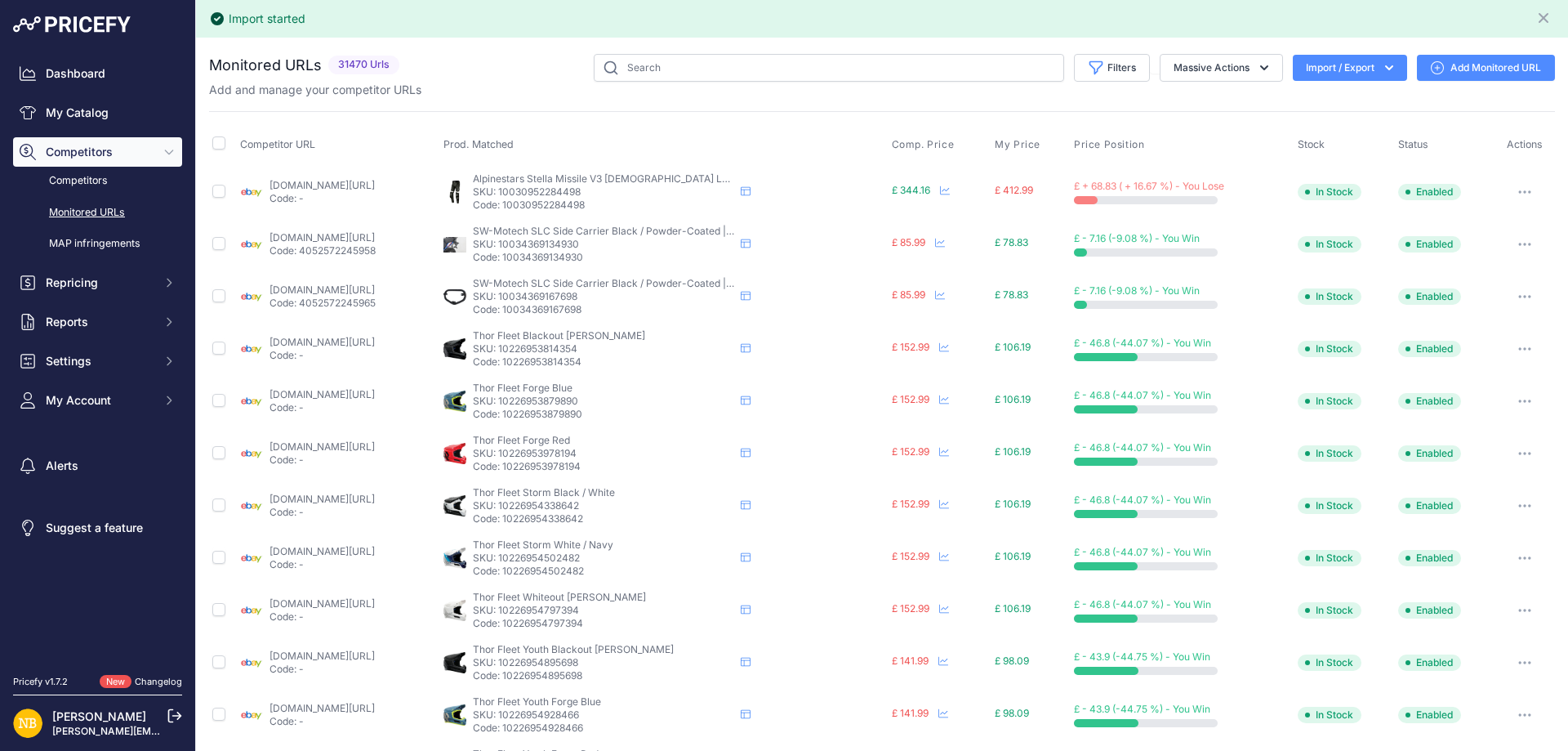
click at [1381, 71] on icon "button" at bounding box center [1389, 68] width 17 height 17
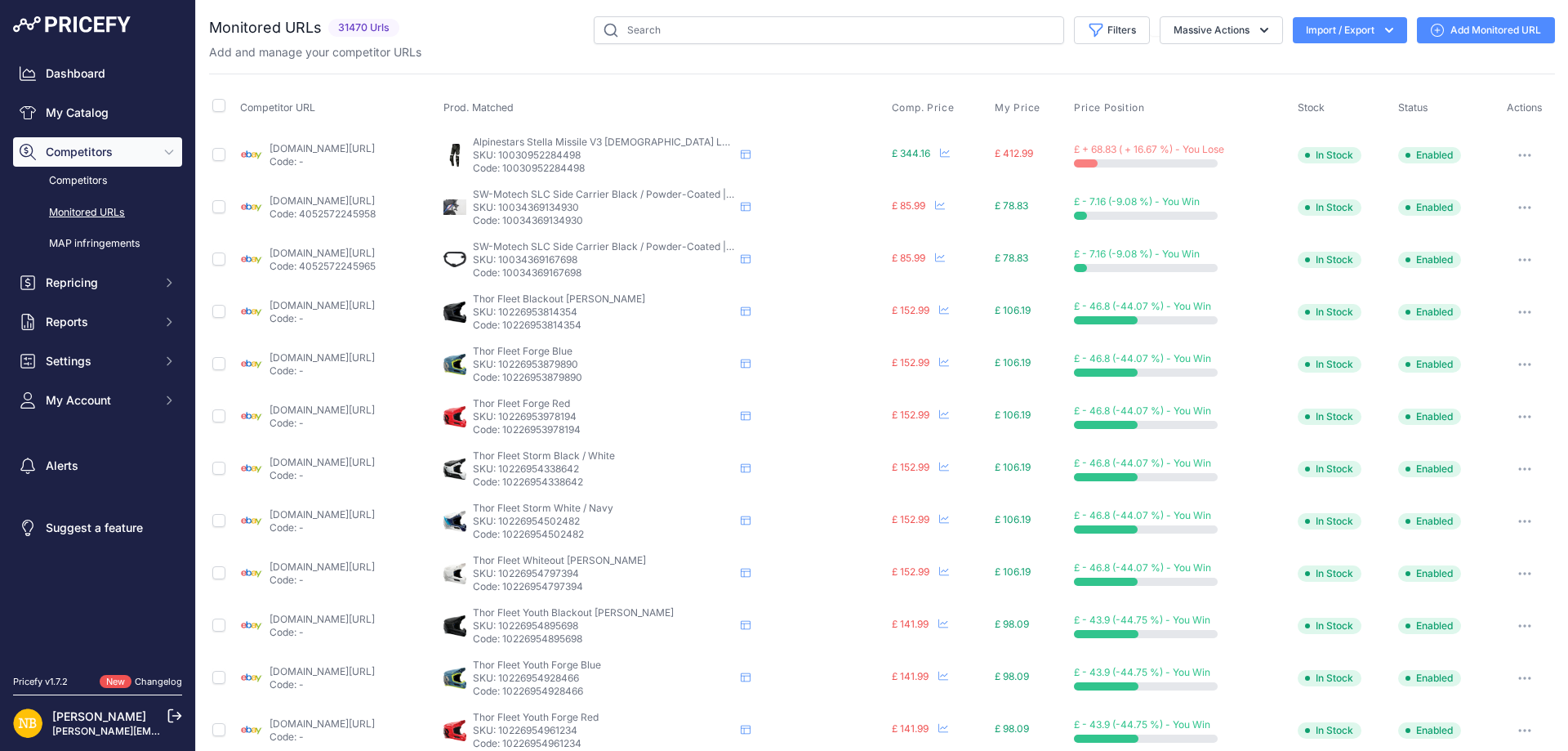
click at [1381, 37] on icon "button" at bounding box center [1389, 30] width 17 height 17
click at [1385, 32] on icon "button" at bounding box center [1389, 30] width 8 height 5
click at [469, 26] on div "Filters Saved Filters Set None Competitors Products Out Of Stock Competitors UR…" at bounding box center [981, 30] width 1149 height 28
click at [1095, 30] on button "Filters" at bounding box center [1111, 30] width 76 height 28
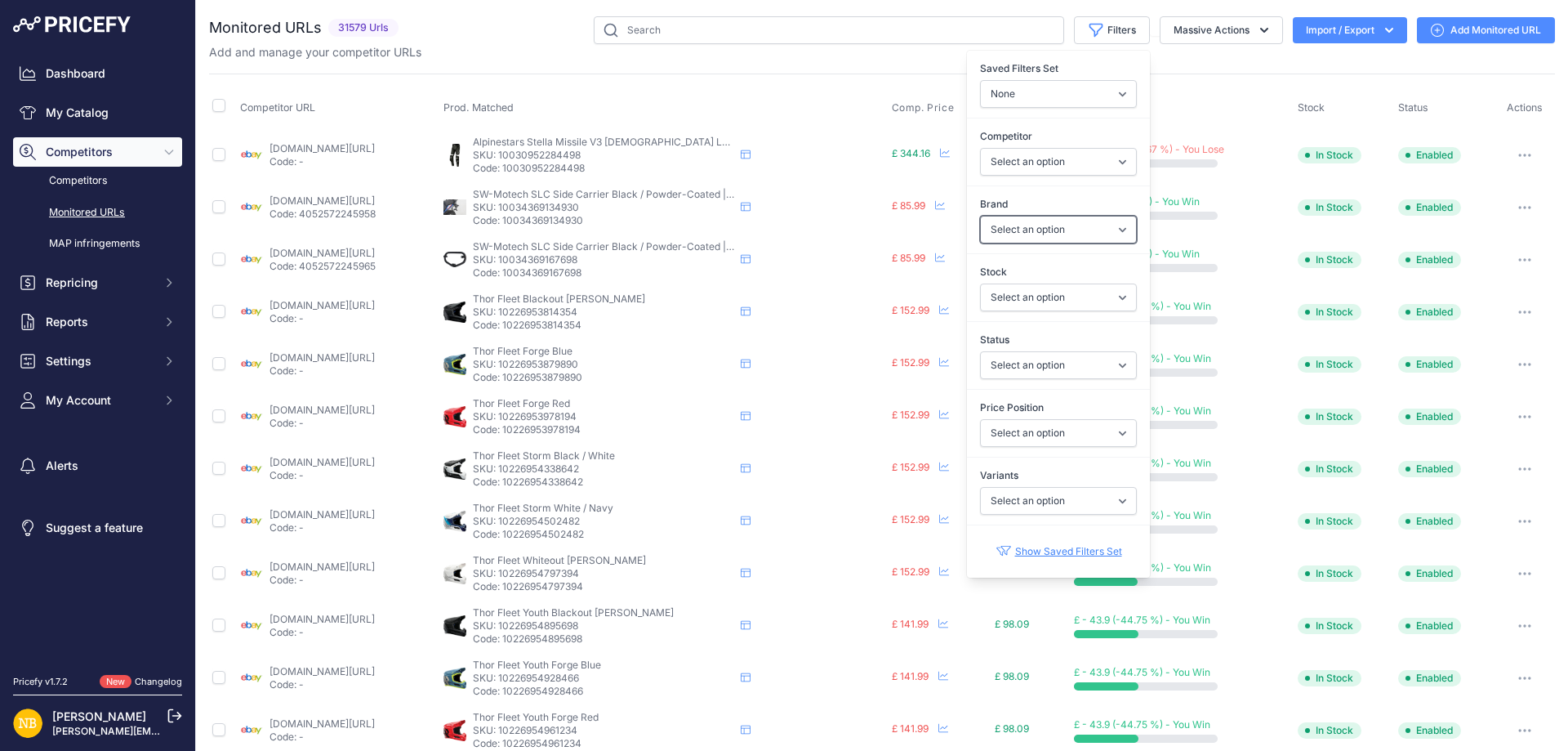
click at [1003, 229] on select "Select an option 100% 13 And A Half Magazine AGV Airoh Ale Clothing Alpinestars…" at bounding box center [1059, 230] width 157 height 28
select select "100%"
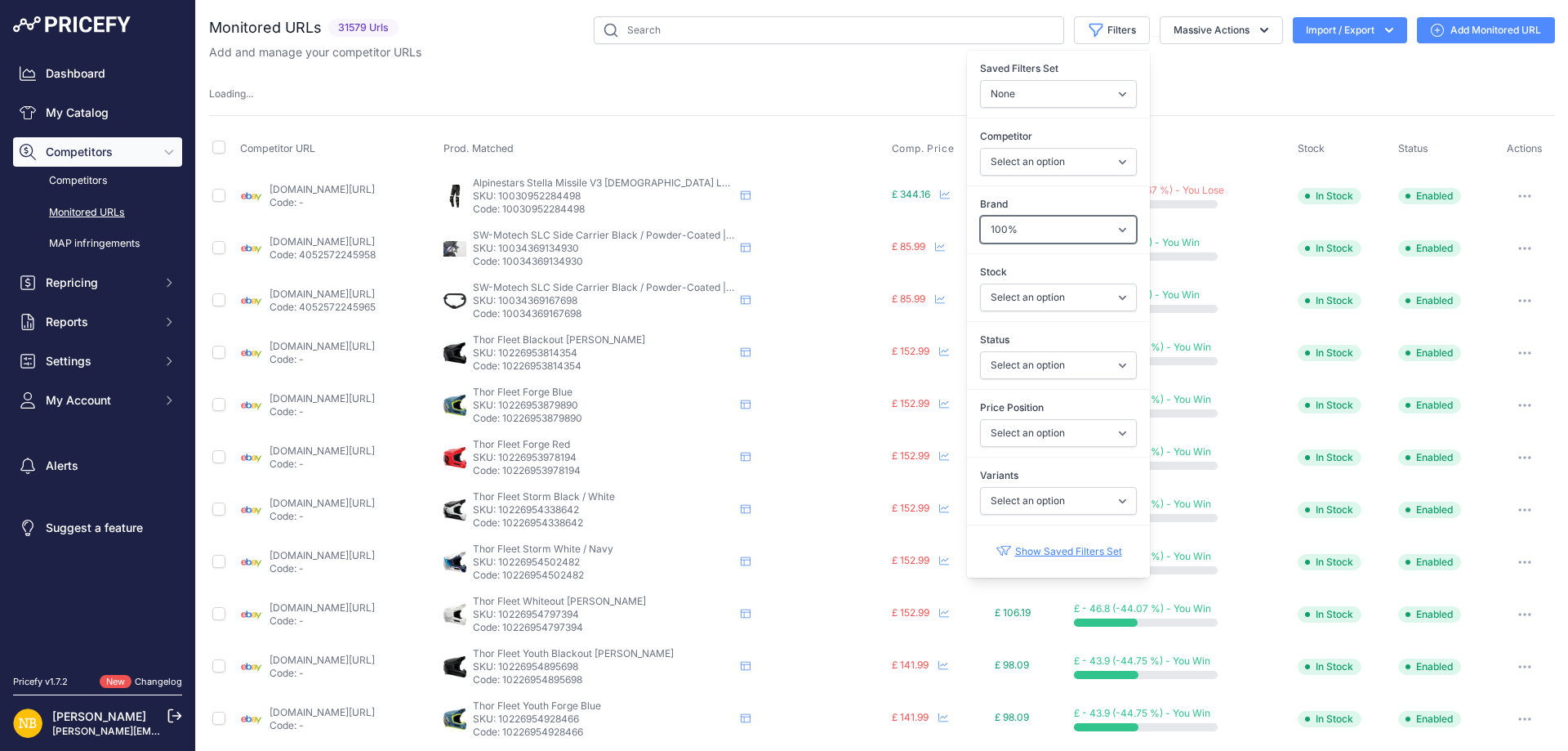
click at [1003, 229] on select "Select an option 100% 13 And A Half Magazine AGV Airoh Ale Clothing Alpinestars…" at bounding box center [1059, 230] width 157 height 28
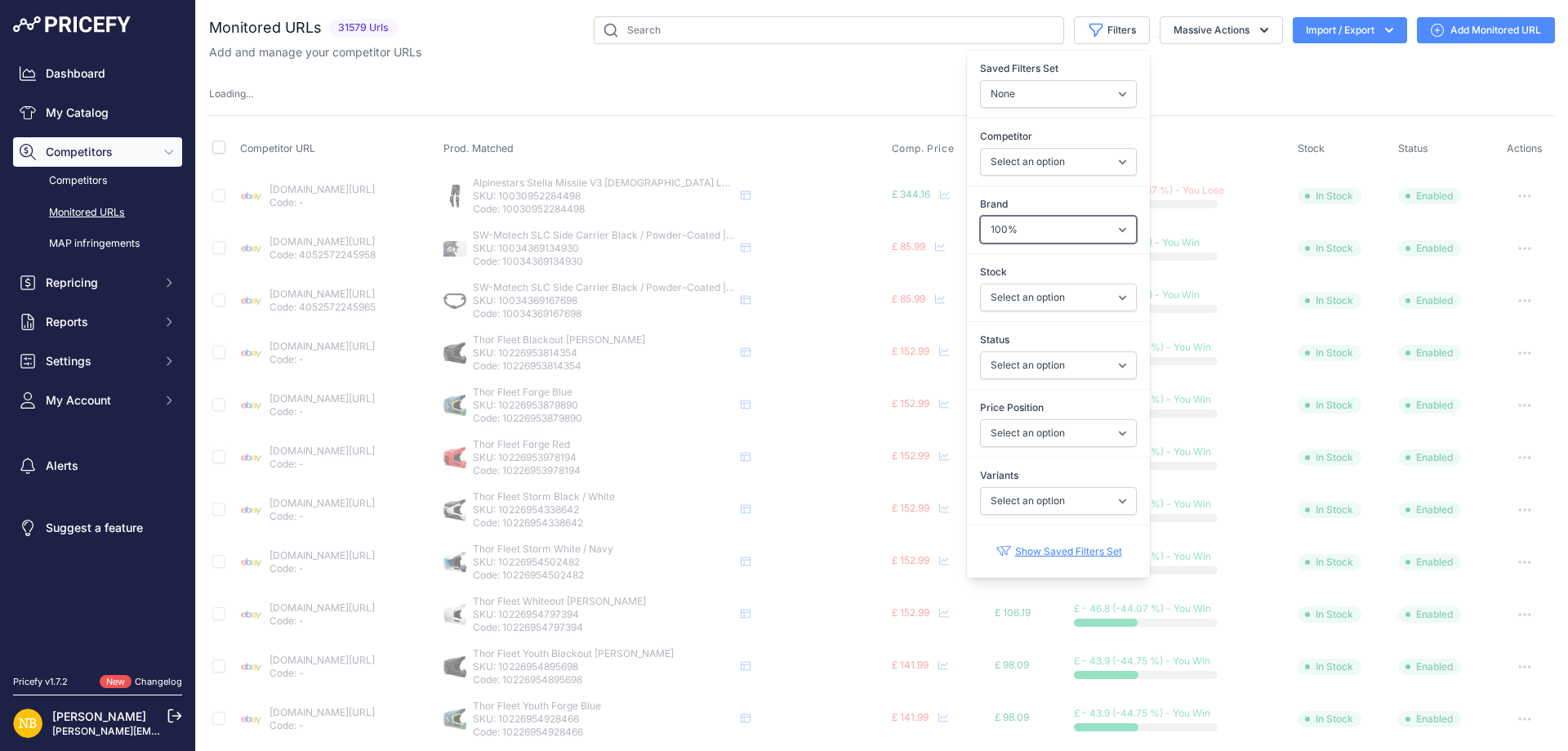
select select
click at [981, 216] on select "Select an option 100% 13 And A Half Magazine AGV Airoh Ale Clothing Alpinestars…" at bounding box center [1059, 230] width 157 height 28
click at [1017, 153] on select "Select an option [DOMAIN_NAME] [DOMAIN_NAME] [DOMAIN_NAME] [DOMAIN_NAME] [DOMAI…" at bounding box center [1059, 162] width 157 height 28
select select "54218"
click at [981, 148] on select "Select an option [DOMAIN_NAME] [DOMAIN_NAME] [DOMAIN_NAME] [DOMAIN_NAME] [DOMAI…" at bounding box center [1059, 162] width 157 height 28
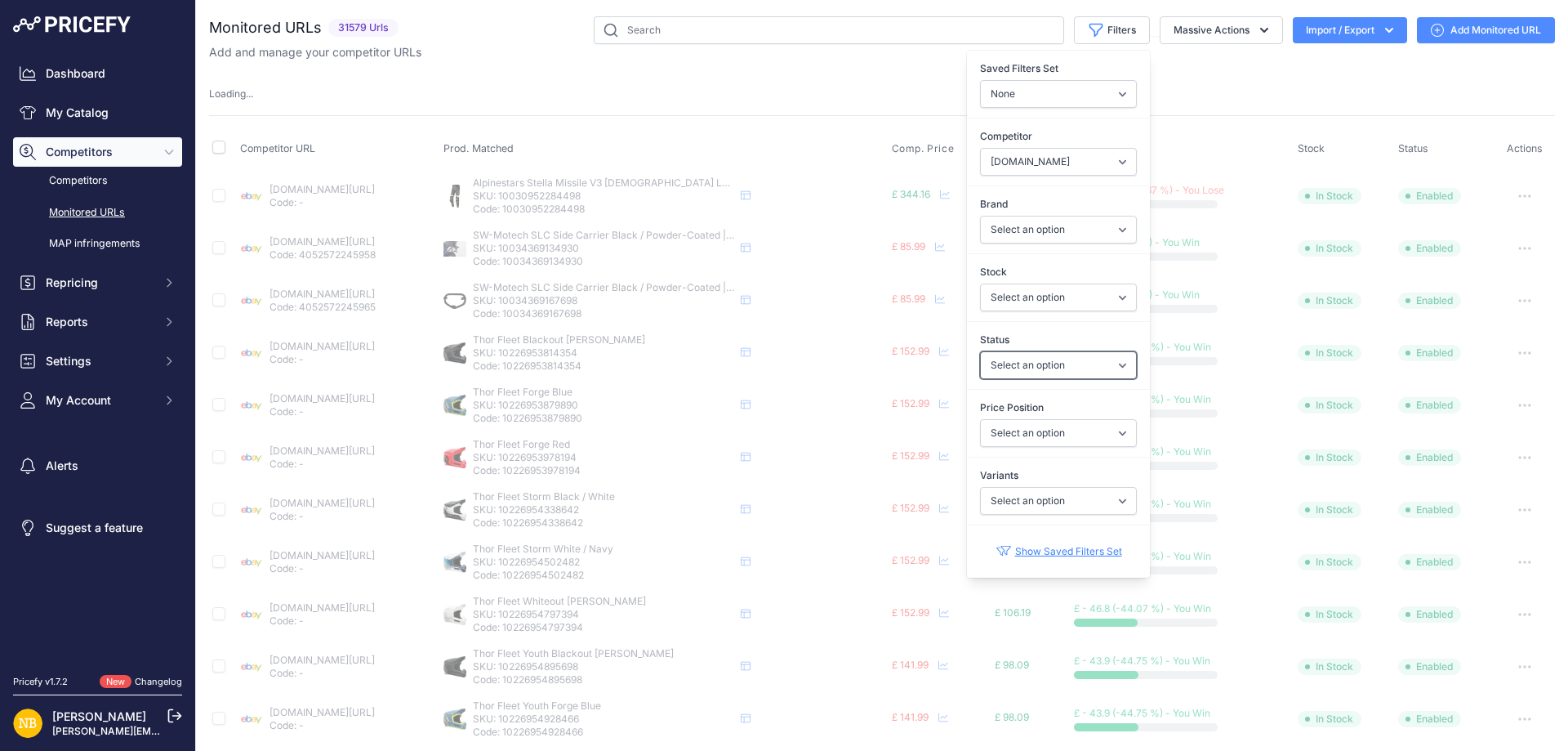
click at [988, 361] on select "Select an option Enabled Disabled In progress Scraping Failed Not Found Missing…" at bounding box center [1059, 365] width 157 height 28
select select
select select "100%"
select select "2"
click at [981, 352] on select "Select an option Enabled Disabled In progress Scraping Failed Not Found Missing…" at bounding box center [1059, 365] width 157 height 28
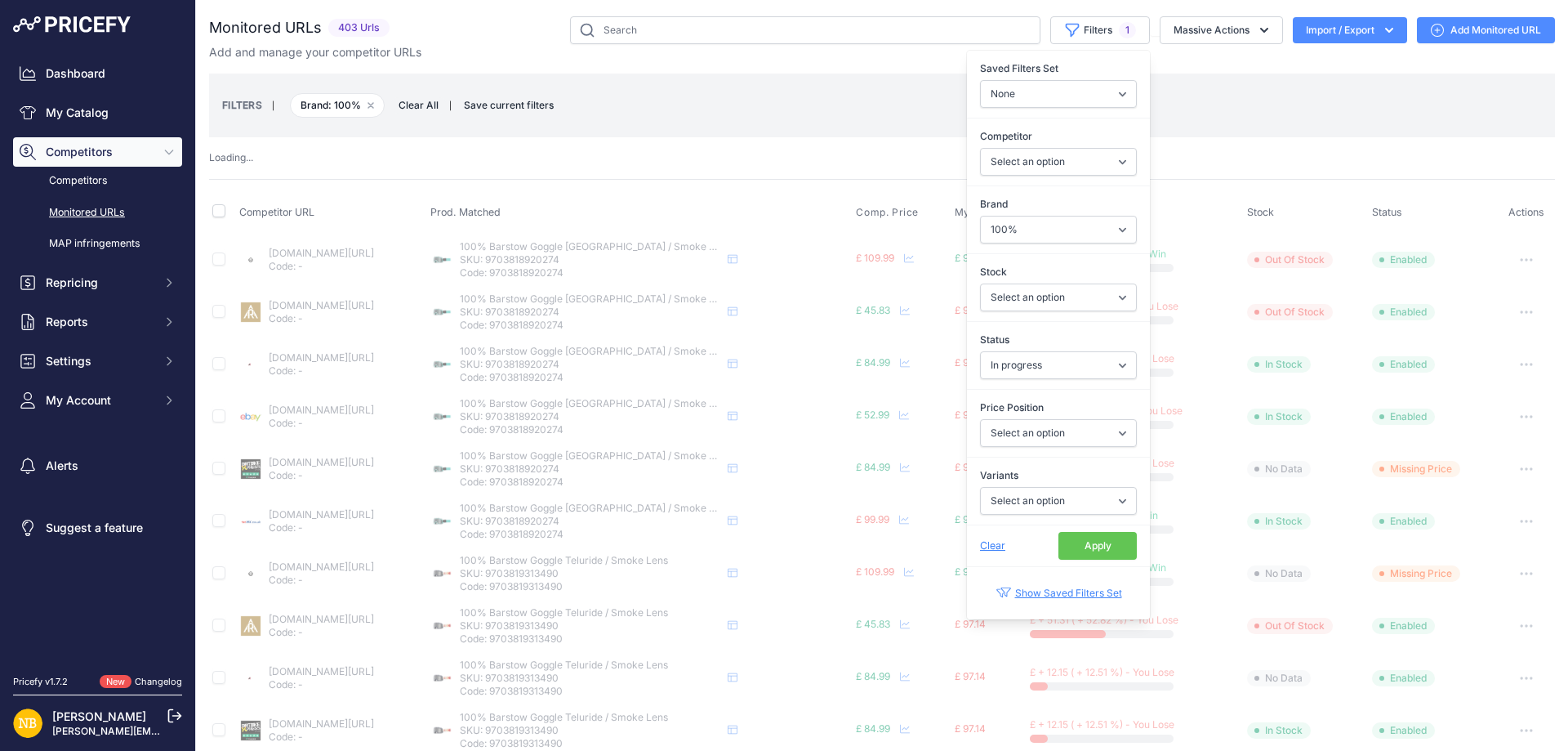
click at [982, 548] on span "Clear" at bounding box center [993, 546] width 25 height 12
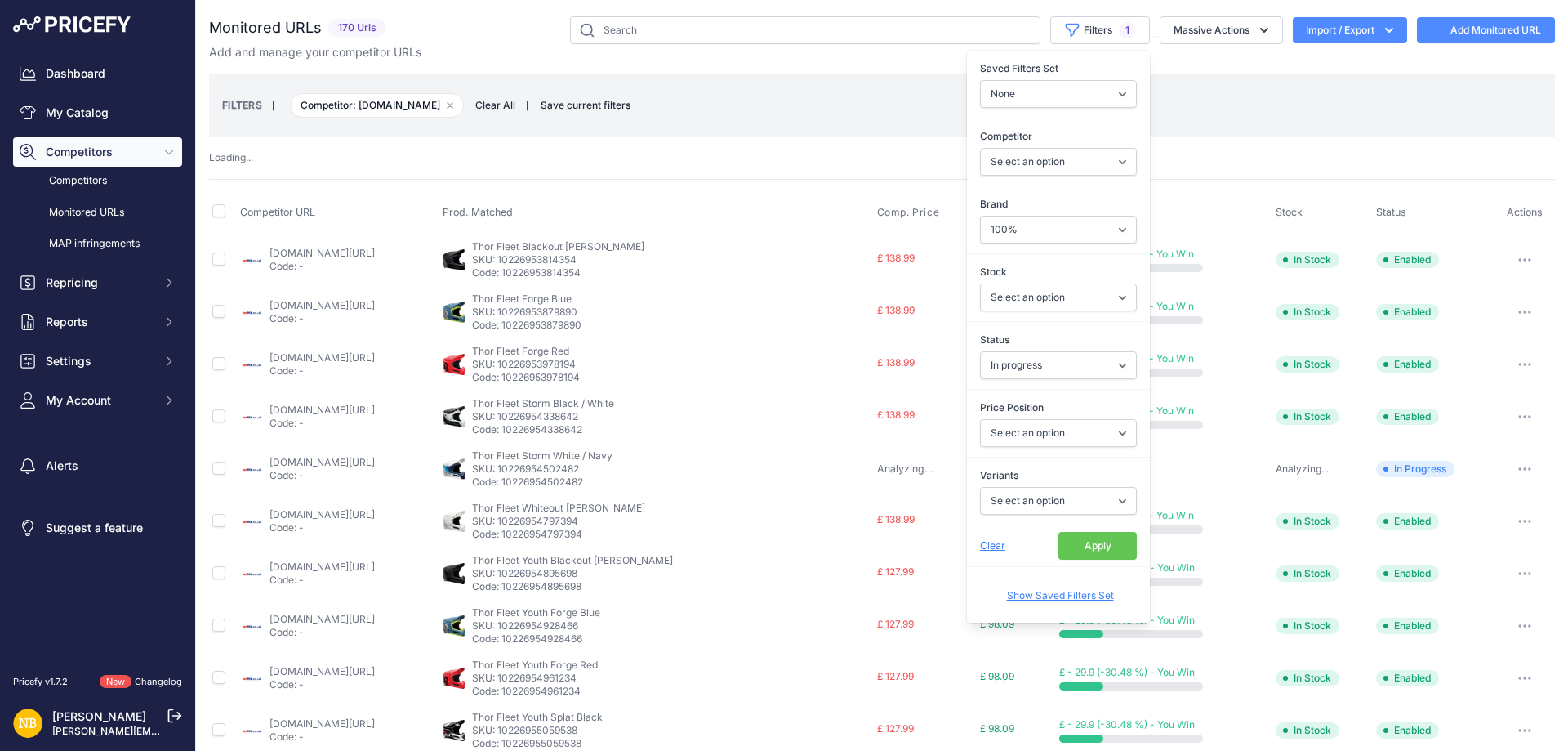
select select "54218"
select select
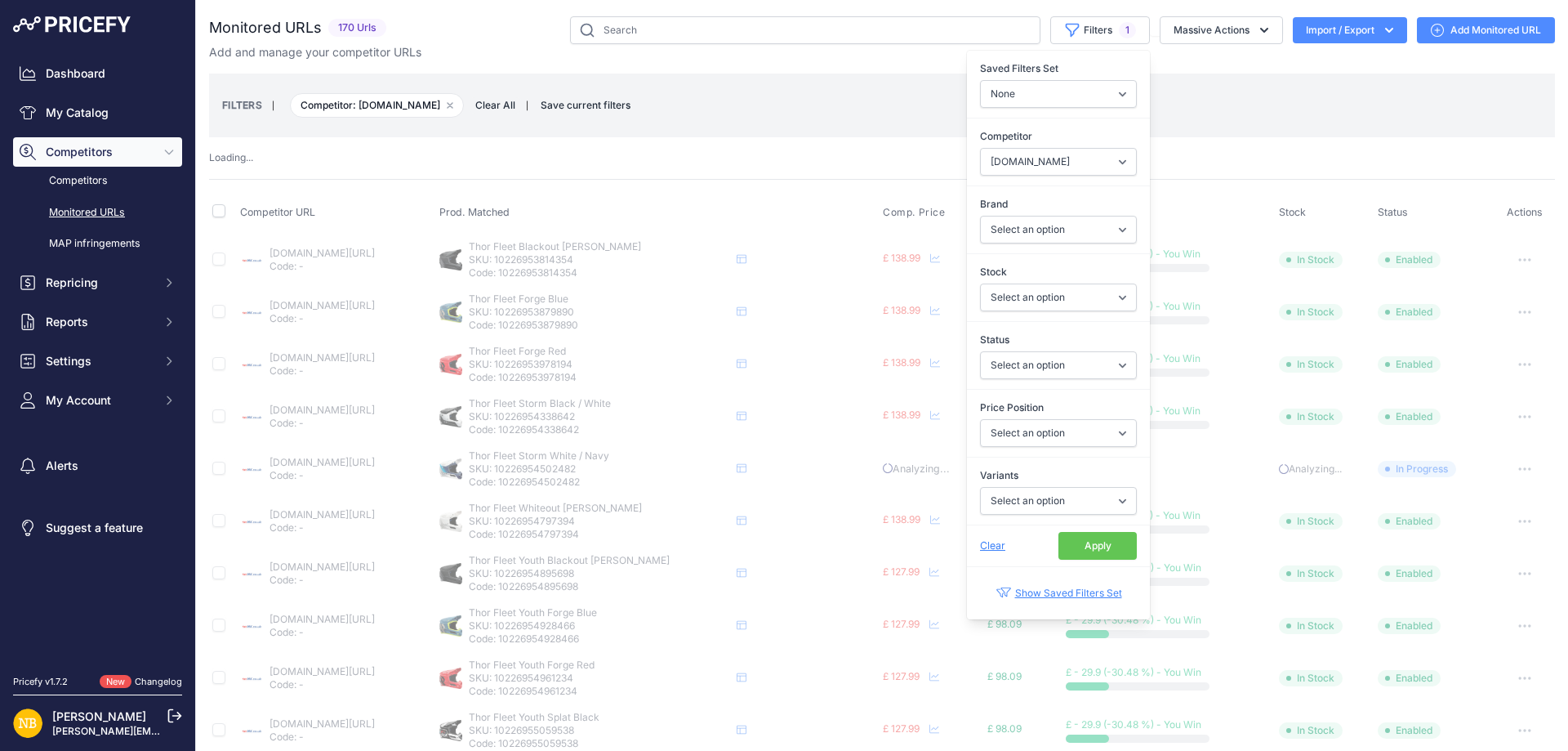
click at [982, 542] on span "Clear" at bounding box center [993, 546] width 25 height 12
click at [737, 116] on div "FILTERS | Competitor: [DOMAIN_NAME] Remove filter option Clear All | Save curre…" at bounding box center [881, 105] width 1320 height 44
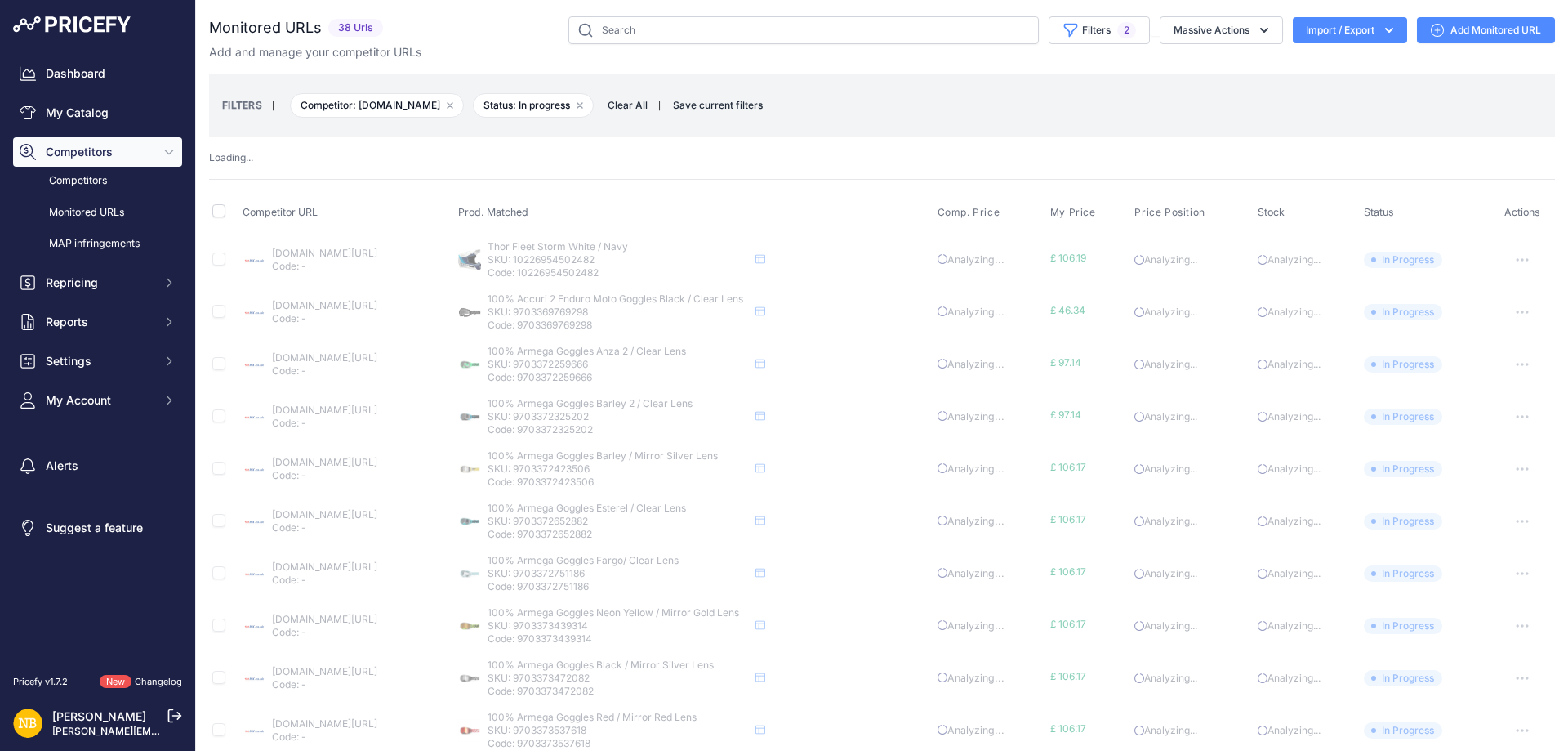
click at [596, 193] on th "Prod. Matched" at bounding box center [694, 213] width 479 height 41
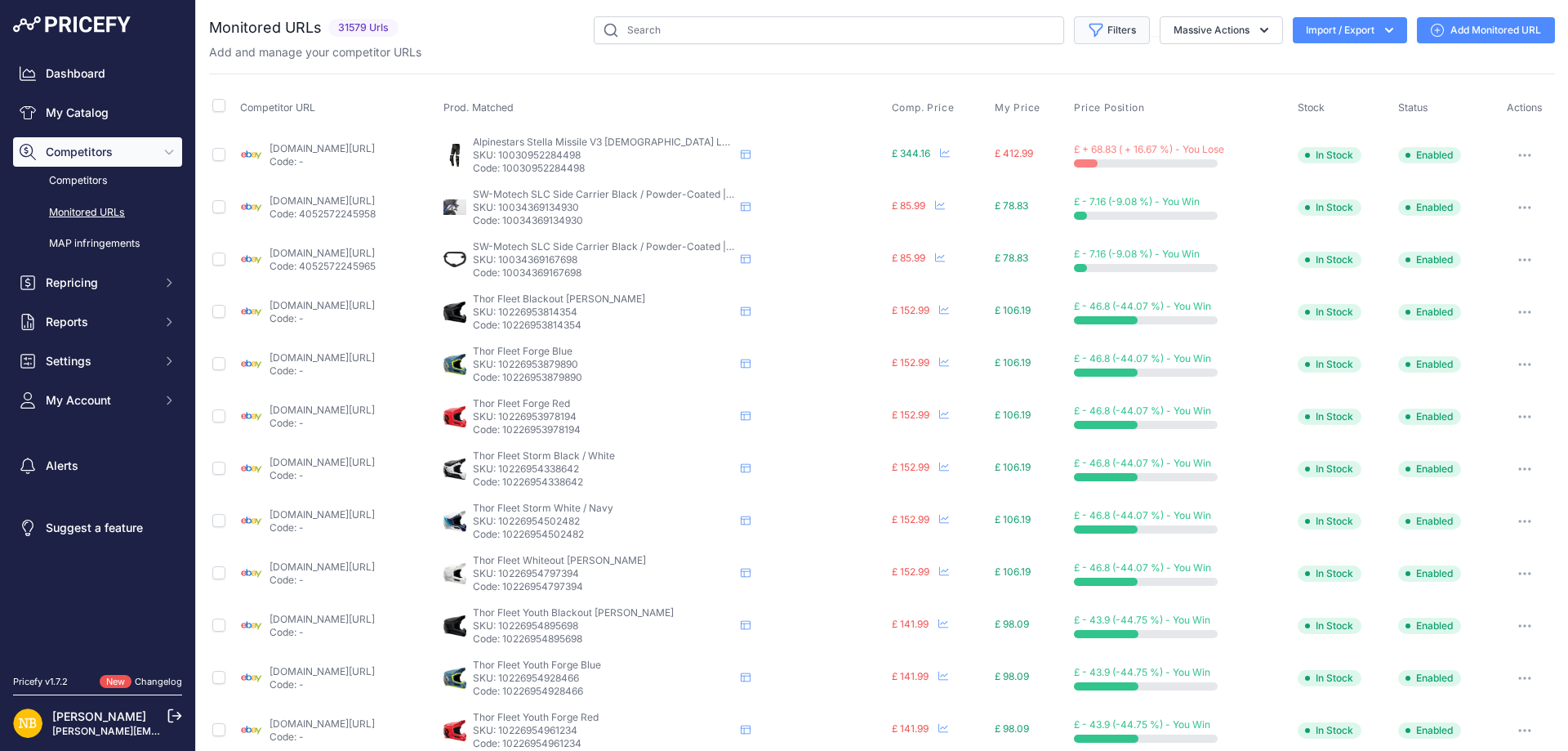
click at [1097, 38] on button "Filters" at bounding box center [1111, 30] width 76 height 28
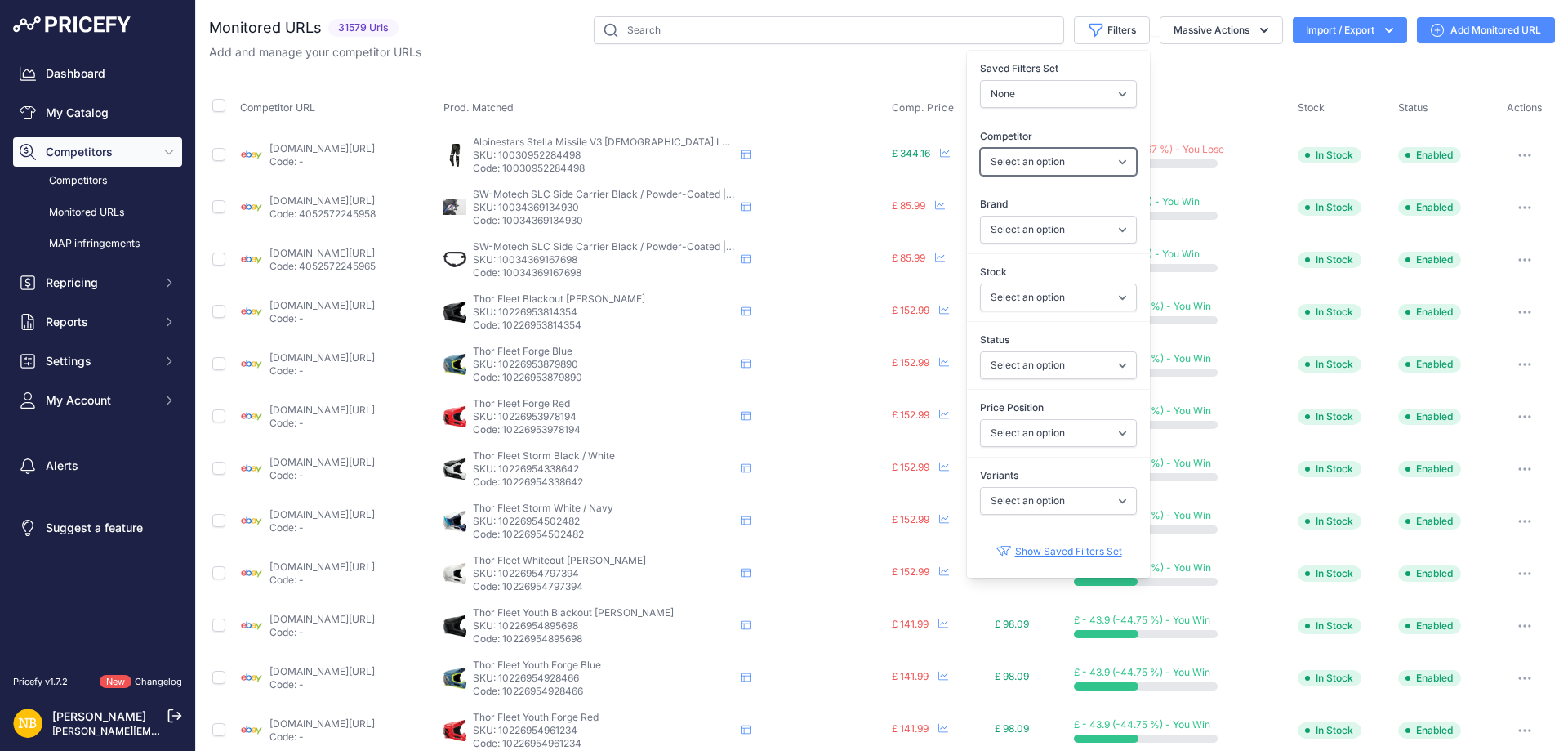
click at [1016, 157] on select "Select an option [DOMAIN_NAME] [DOMAIN_NAME] [DOMAIN_NAME] [DOMAIN_NAME] [DOMAI…" at bounding box center [1059, 162] width 157 height 28
select select "54218"
click at [981, 148] on select "Select an option [DOMAIN_NAME] [DOMAIN_NAME] [DOMAIN_NAME] [DOMAIN_NAME] [DOMAI…" at bounding box center [1059, 162] width 157 height 28
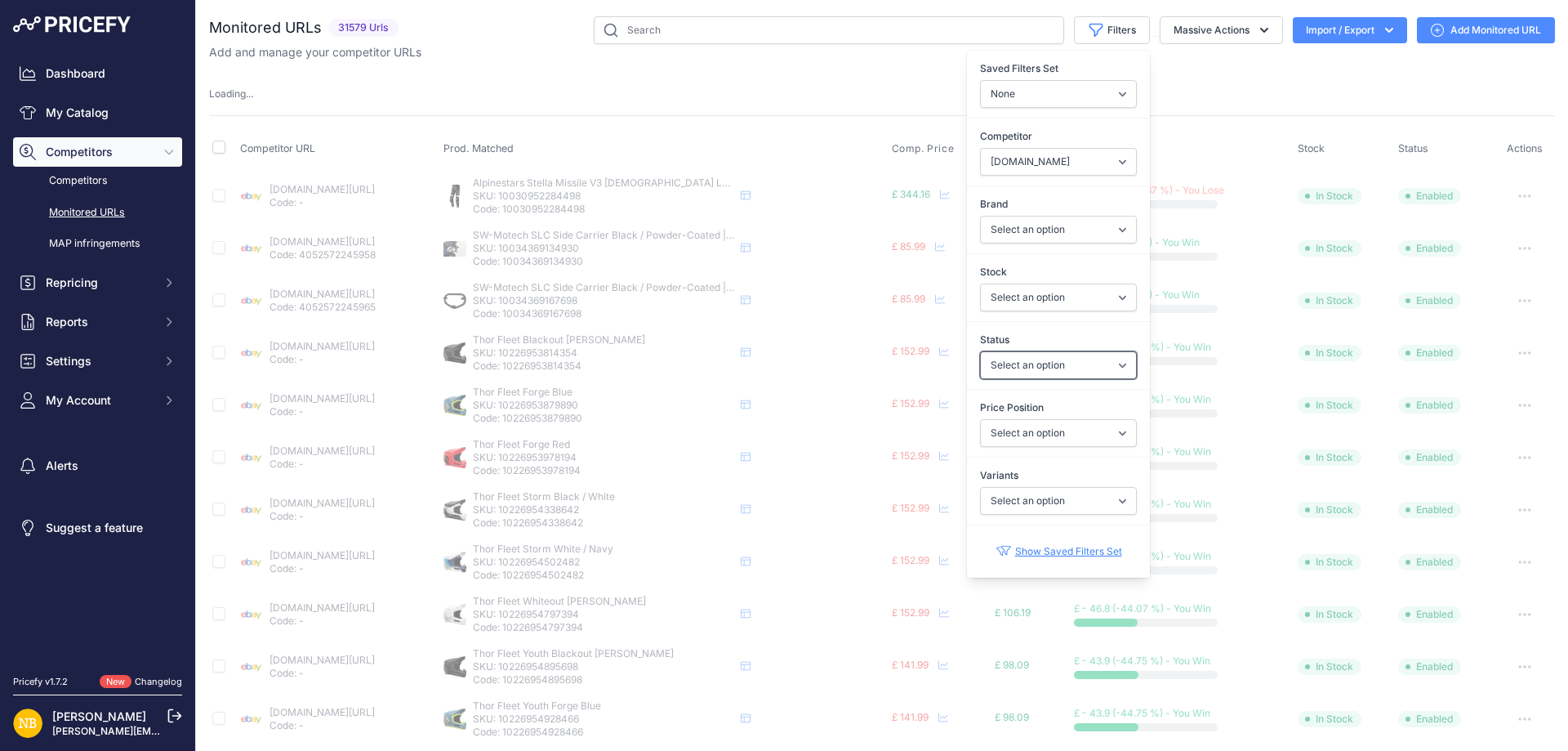
click at [995, 369] on select "Select an option Enabled Disabled In progress Scraping Failed Not Found Missing…" at bounding box center [1059, 365] width 157 height 28
select select "2"
click at [981, 352] on select "Select an option Enabled Disabled In progress Scraping Failed Not Found Missing…" at bounding box center [1059, 365] width 157 height 28
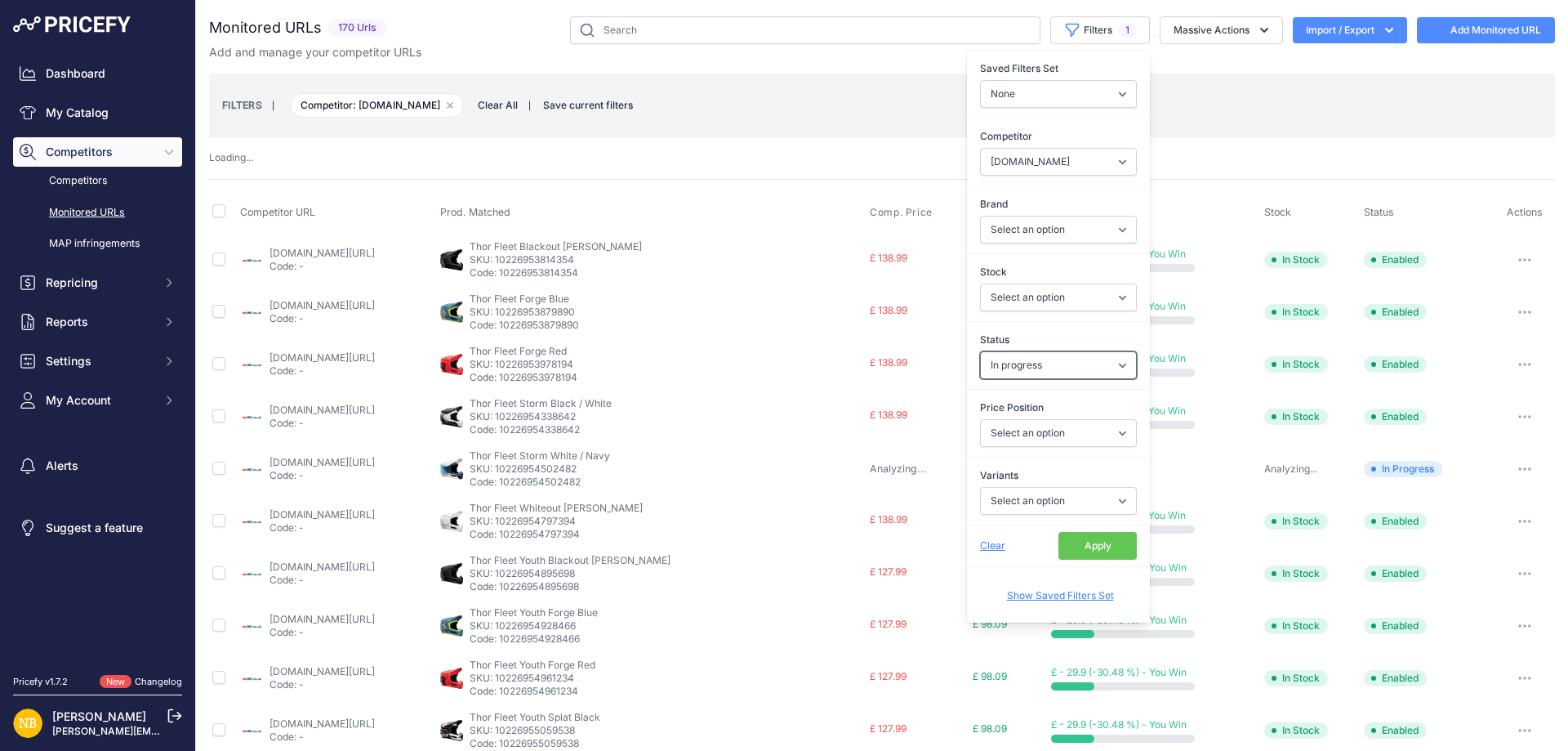
select select
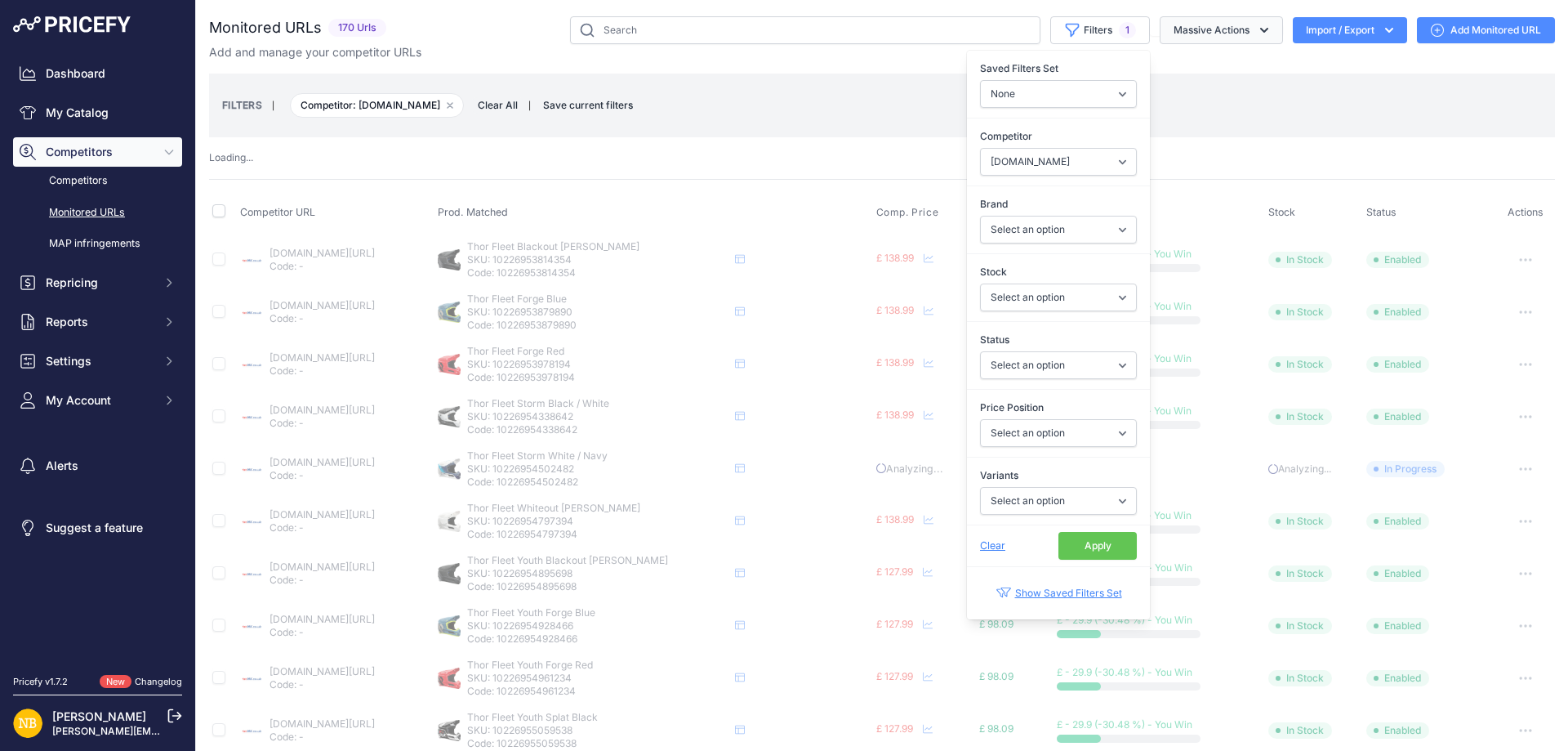
click at [1099, 540] on button "Apply" at bounding box center [1098, 546] width 78 height 28
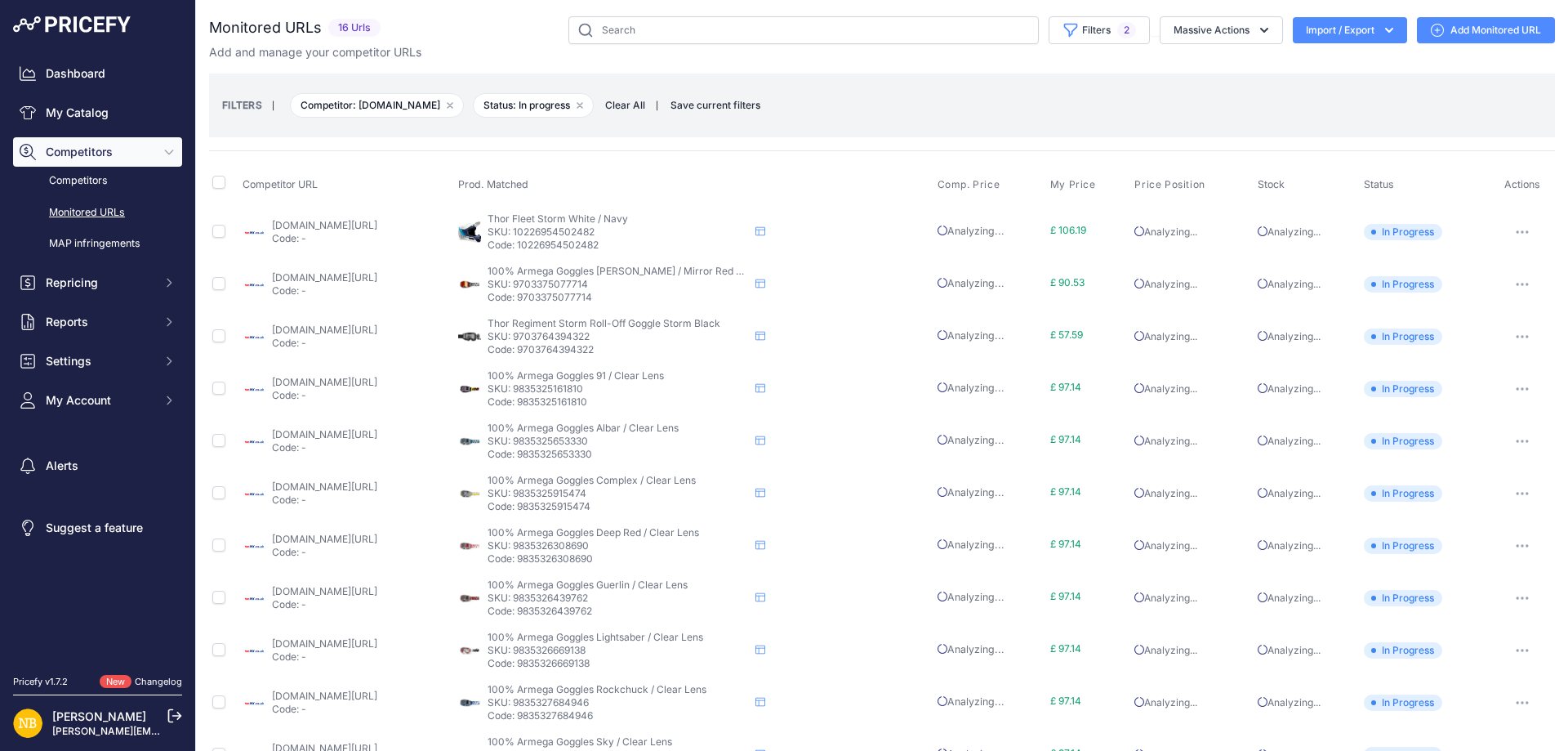
click at [597, 98] on span "Clear All" at bounding box center [625, 105] width 57 height 17
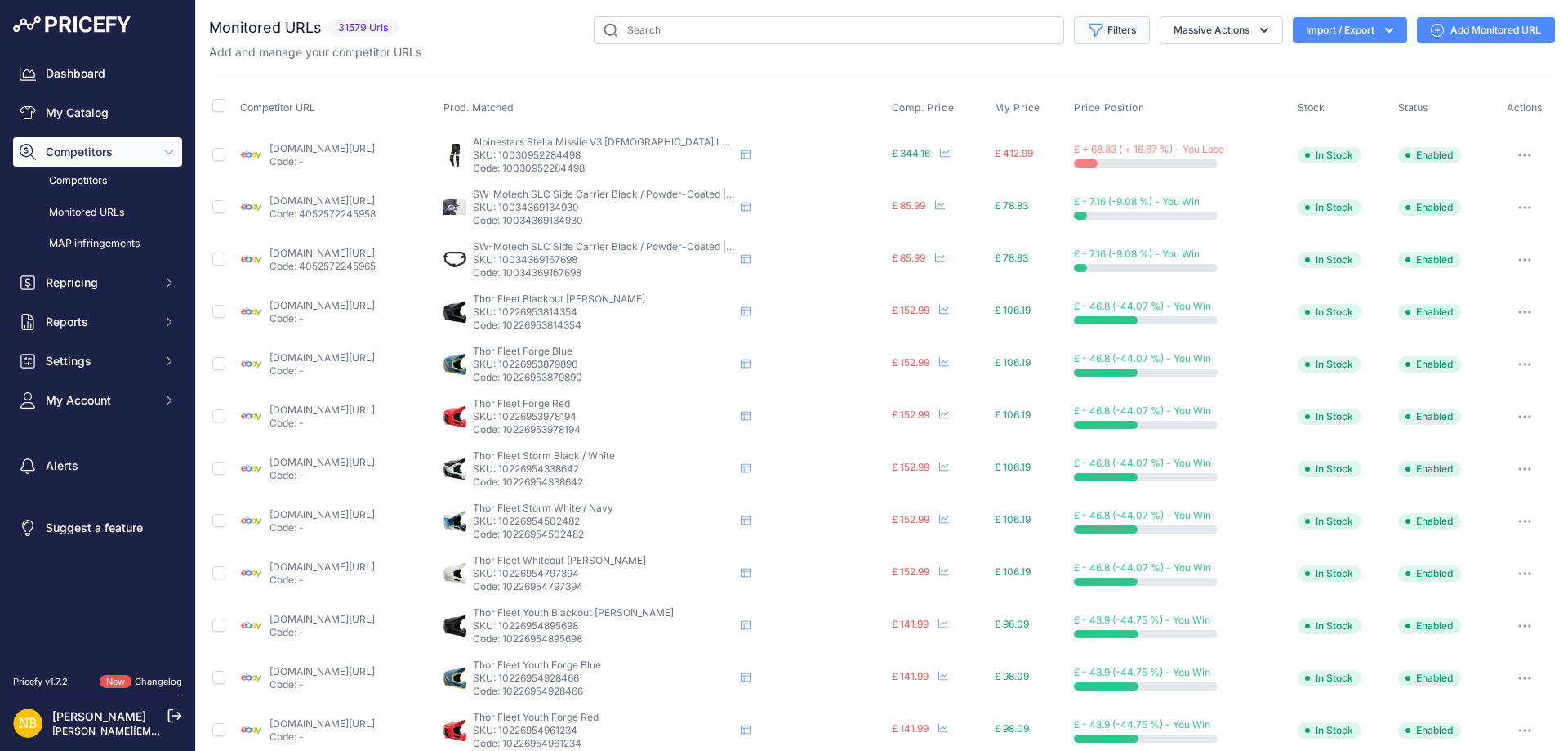
click at [1088, 33] on icon "button" at bounding box center [1096, 30] width 17 height 17
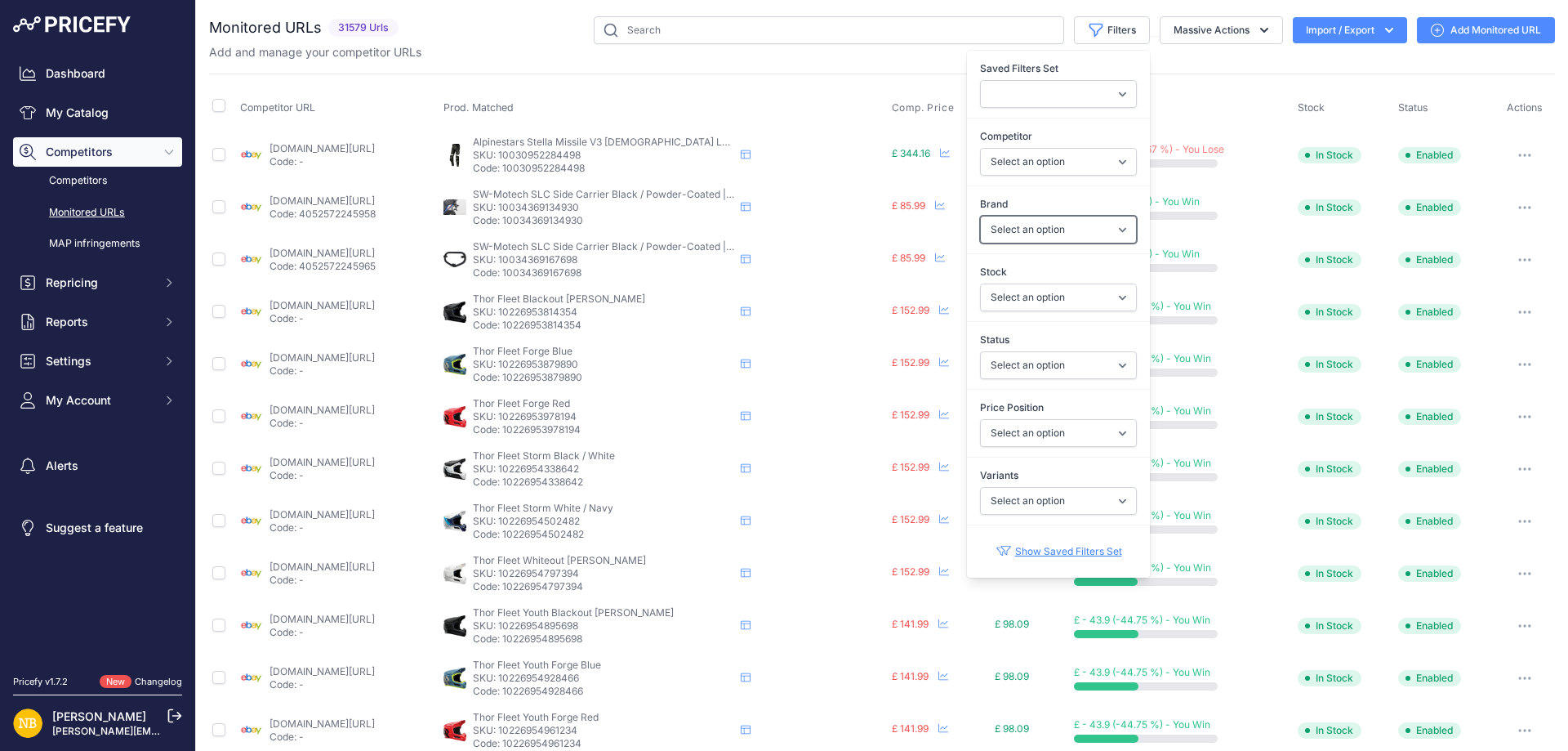
click at [981, 233] on select "Select an option 100% 13 And A Half Magazine AGV Airoh Ale Clothing Alpinestars…" at bounding box center [1059, 230] width 157 height 28
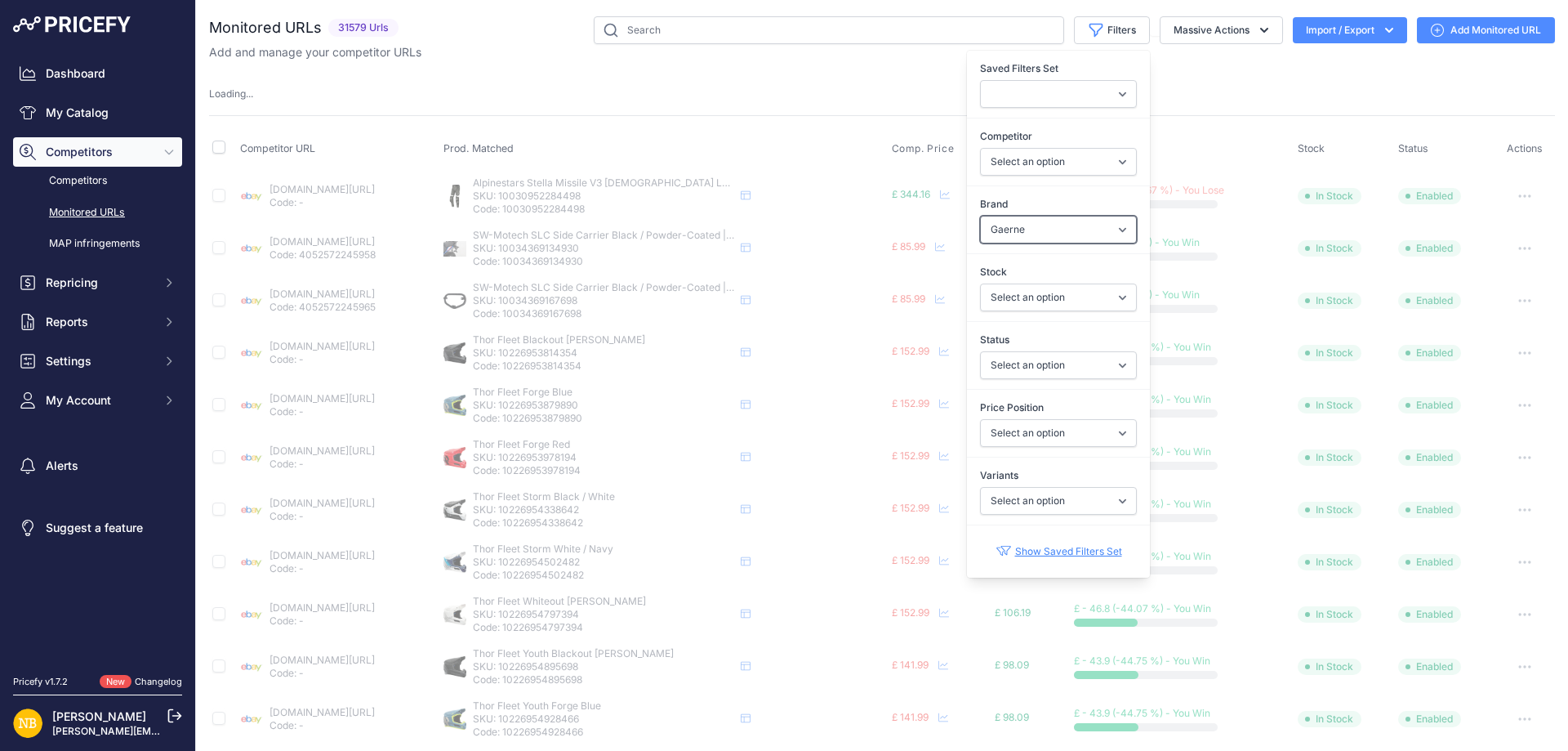
click at [985, 231] on select "Select an option 100% 13 And A Half Magazine AGV Airoh Ale Clothing Alpinestars…" at bounding box center [1059, 230] width 157 height 28
select select "Schuberth"
click at [981, 216] on select "Select an option 100% 13 And A Half Magazine AGV Airoh Ale Clothing Alpinestars…" at bounding box center [1059, 230] width 157 height 28
click at [1004, 148] on select "Select an option [DOMAIN_NAME] [DOMAIN_NAME] [DOMAIN_NAME] [DOMAIN_NAME] [DOMAI…" at bounding box center [1059, 162] width 157 height 28
click at [1003, 156] on select "Select an option [DOMAIN_NAME] [DOMAIN_NAME] [DOMAIN_NAME] [DOMAIN_NAME] [DOMAI…" at bounding box center [1059, 162] width 157 height 28
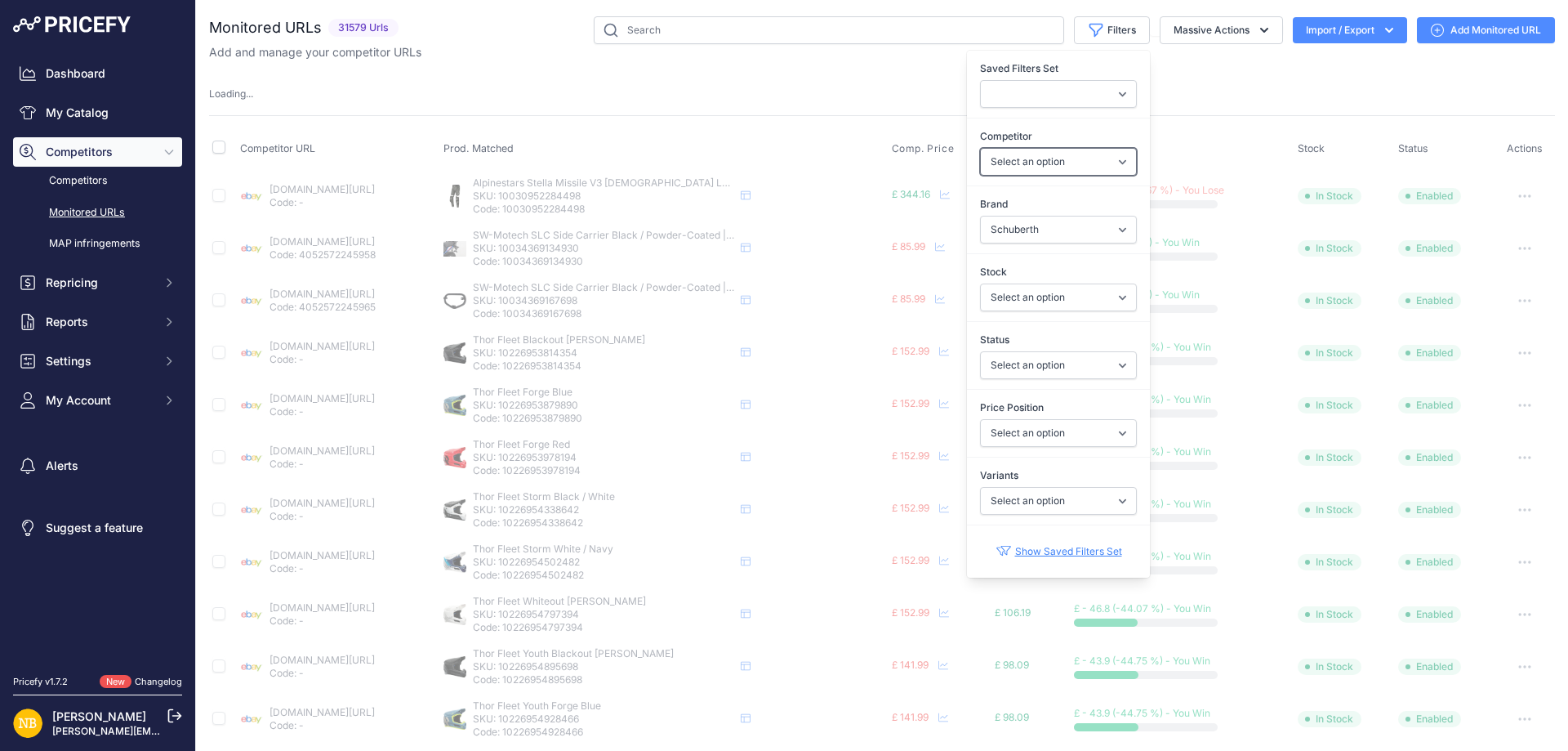
click at [1009, 167] on select "Select an option [DOMAIN_NAME] [DOMAIN_NAME] [DOMAIN_NAME] [DOMAIN_NAME] [DOMAI…" at bounding box center [1059, 162] width 157 height 28
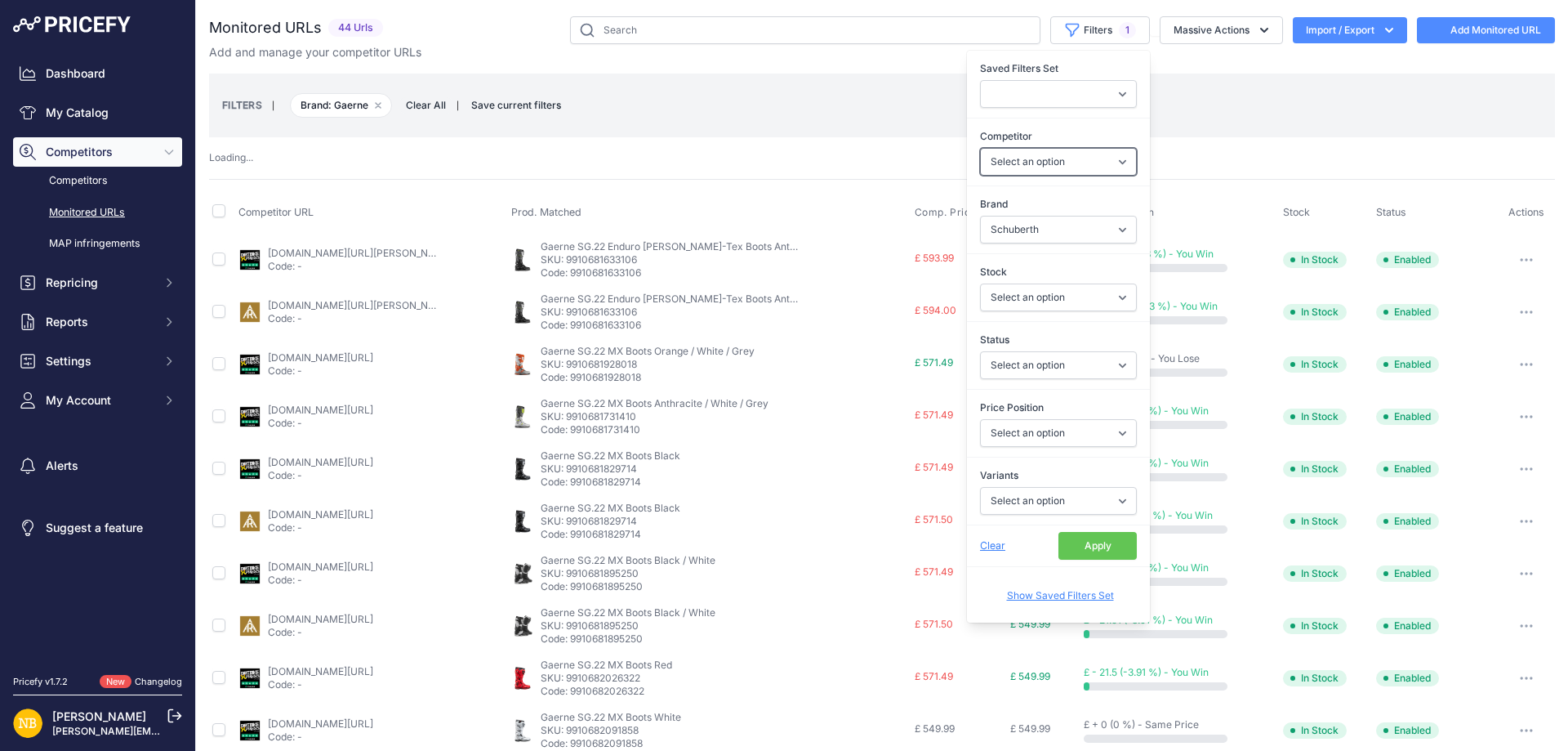
select select "Gaerne"
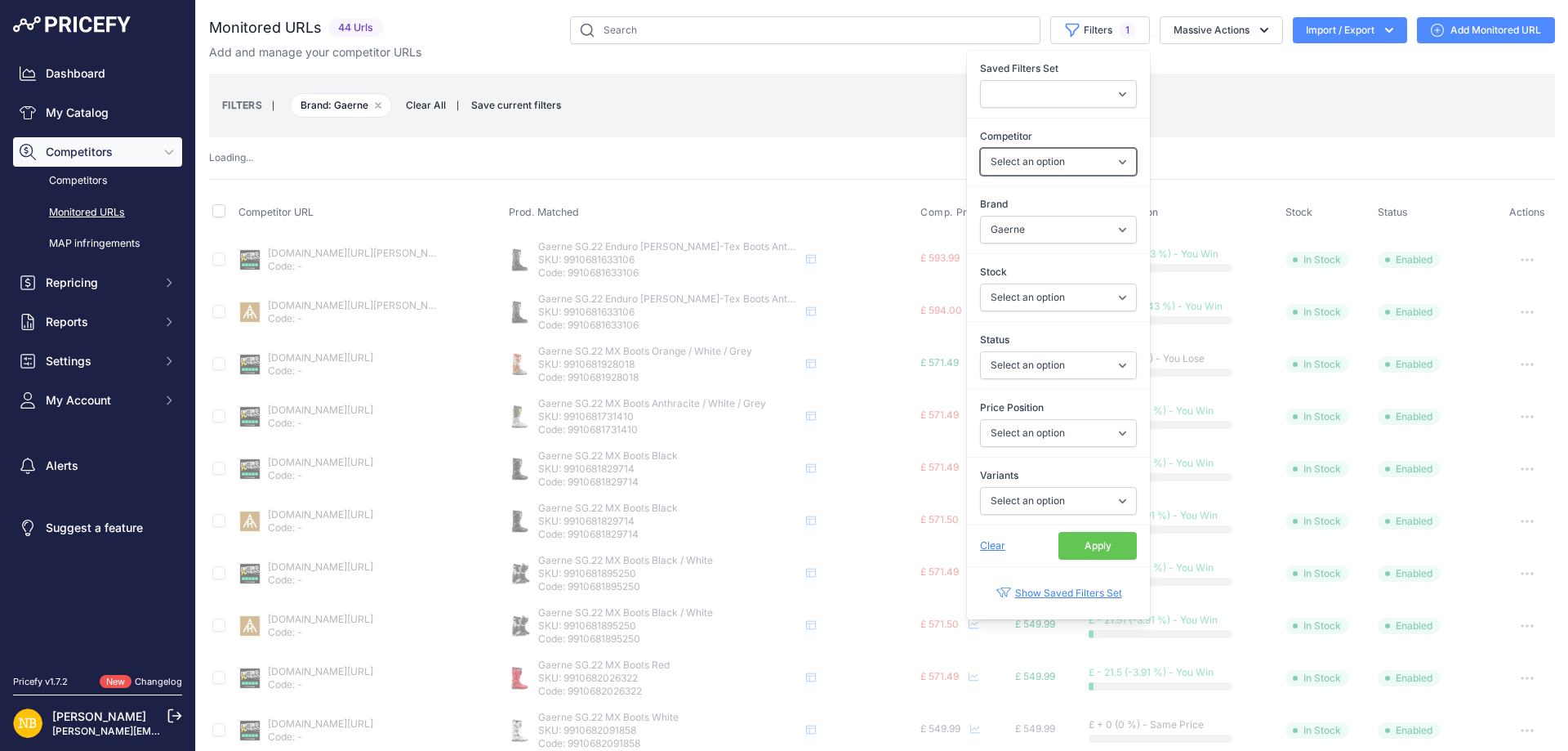
click at [1009, 167] on select "Select an option [DOMAIN_NAME] [DOMAIN_NAME] [DOMAIN_NAME] [DOMAIN_NAME] [DOMAI…" at bounding box center [1059, 162] width 157 height 28
select select "4341"
click at [1009, 167] on select "Select an option [DOMAIN_NAME] [DOMAIN_NAME] [DOMAIN_NAME] [DOMAIN_NAME] [DOMAI…" at bounding box center [1059, 162] width 157 height 28
click at [1008, 231] on select "Select an option 100% 13 And A Half Magazine AGV Airoh Ale Clothing Alpinestars…" at bounding box center [1059, 230] width 157 height 28
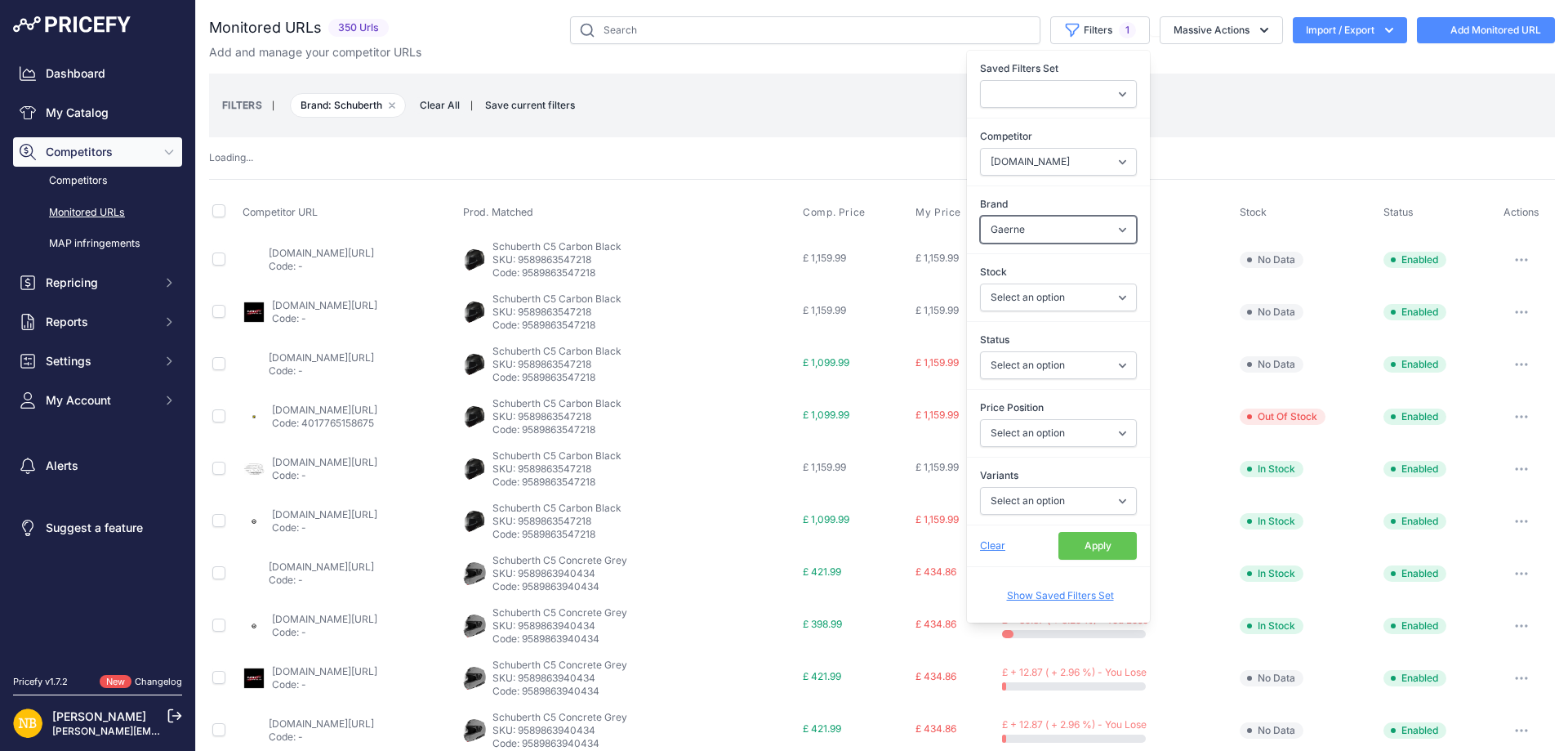
select select
select select "Schuberth"
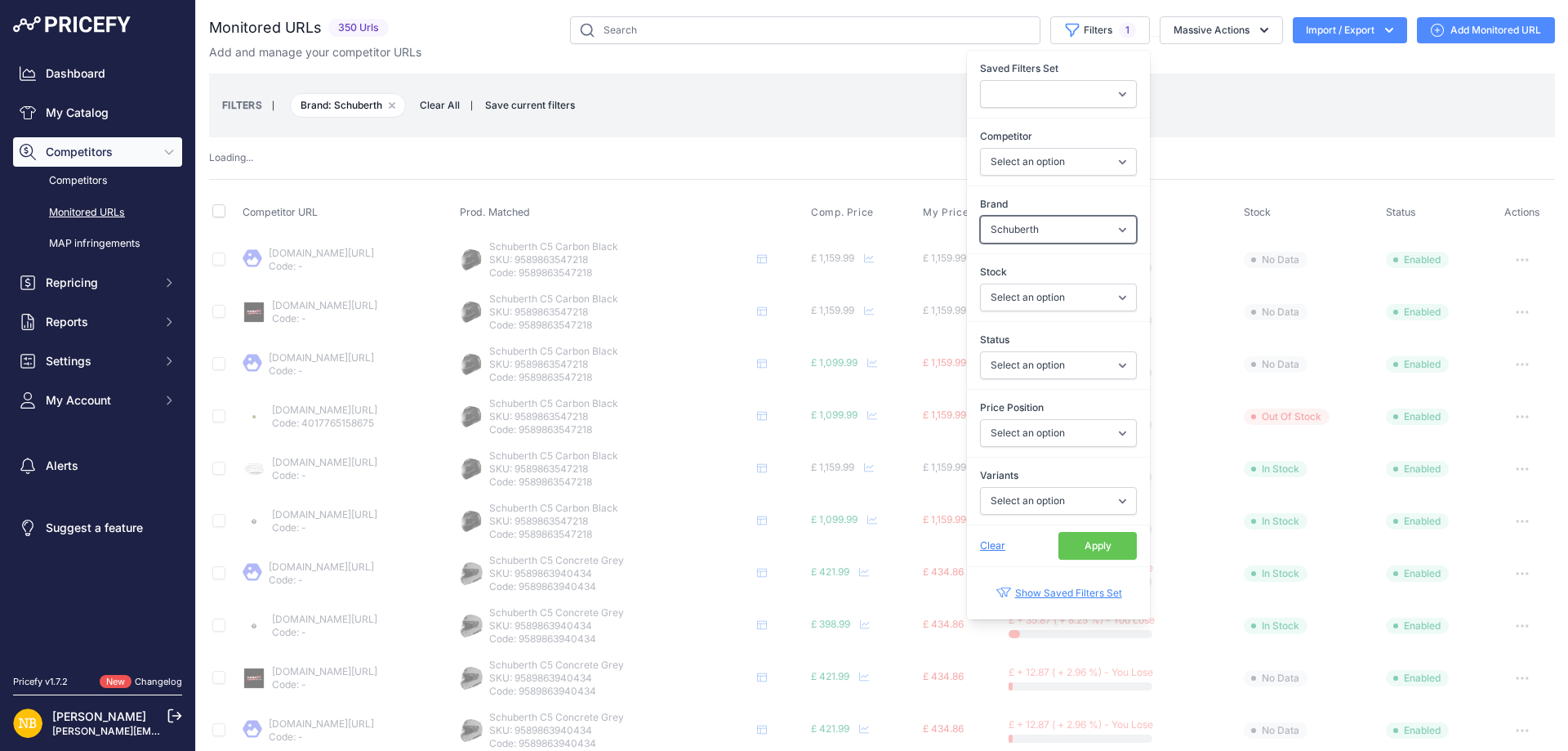
select select "4341"
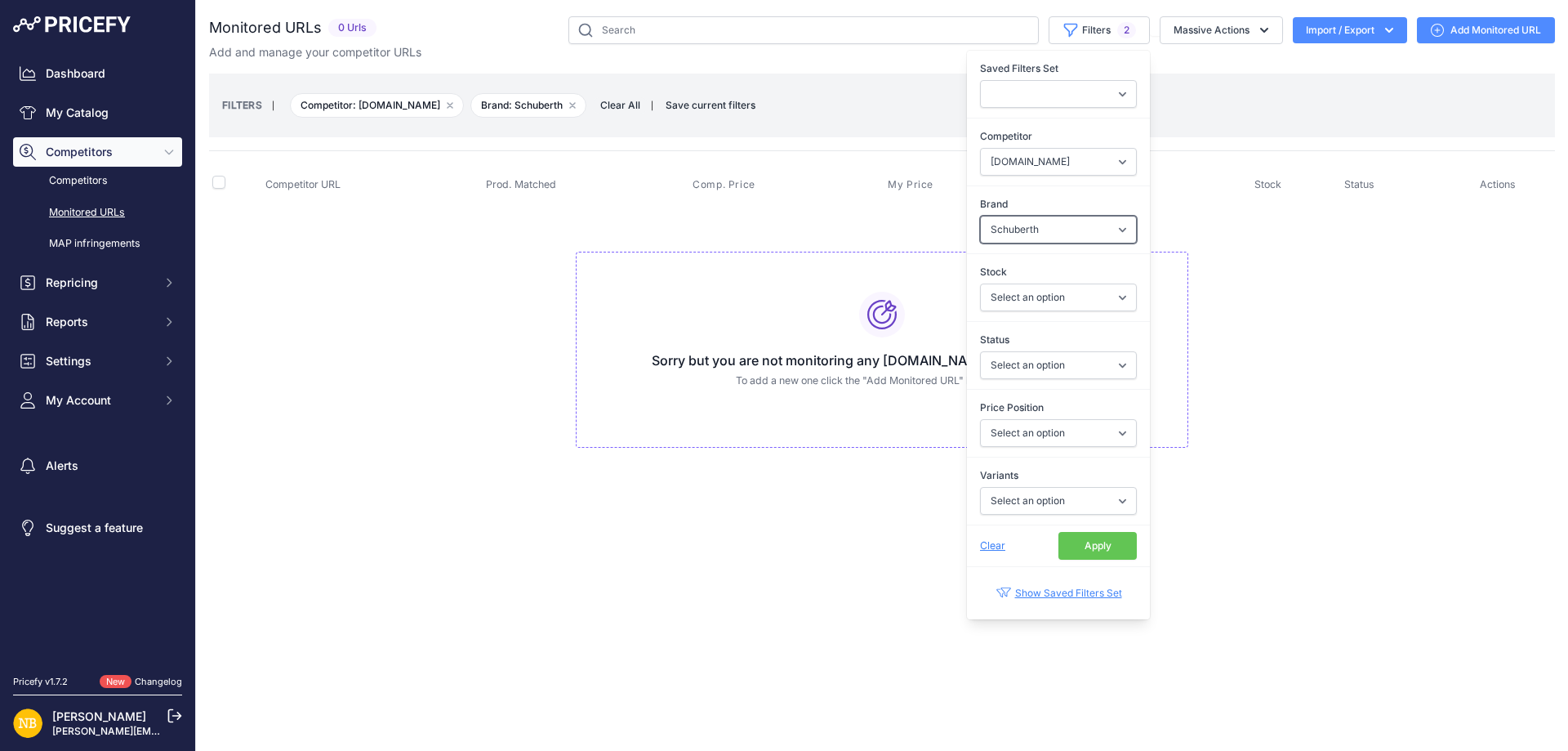
click at [1004, 225] on select "Select an option 100% 13 And A Half Magazine AGV Airoh Ale Clothing Alpinestars…" at bounding box center [1059, 230] width 157 height 28
click at [1102, 546] on button "Apply" at bounding box center [1098, 546] width 78 height 28
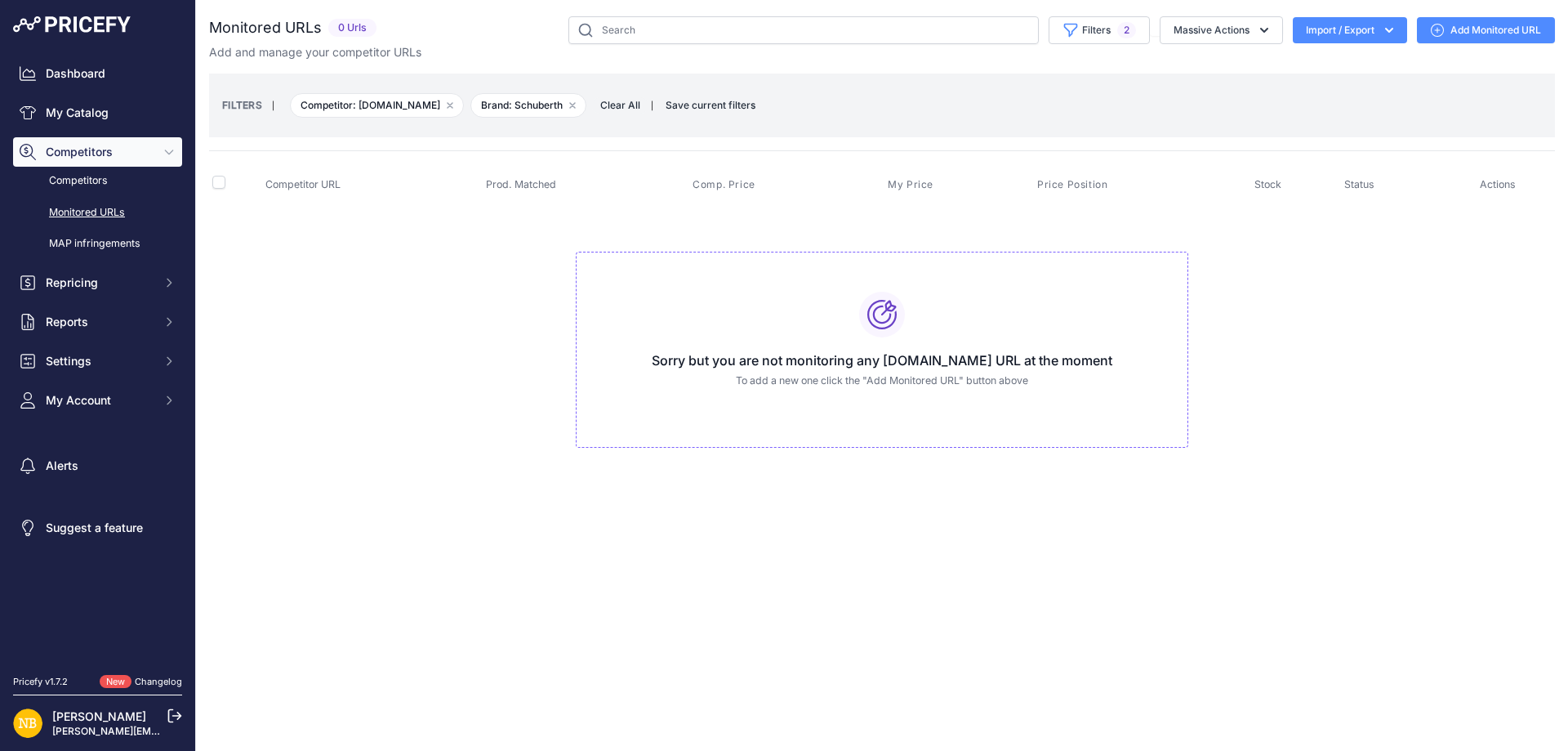
click at [312, 345] on td "Sorry but you are not monitoring any [DOMAIN_NAME] URL at the moment To add a n…" at bounding box center [881, 343] width 1346 height 275
